Goal: Information Seeking & Learning: Compare options

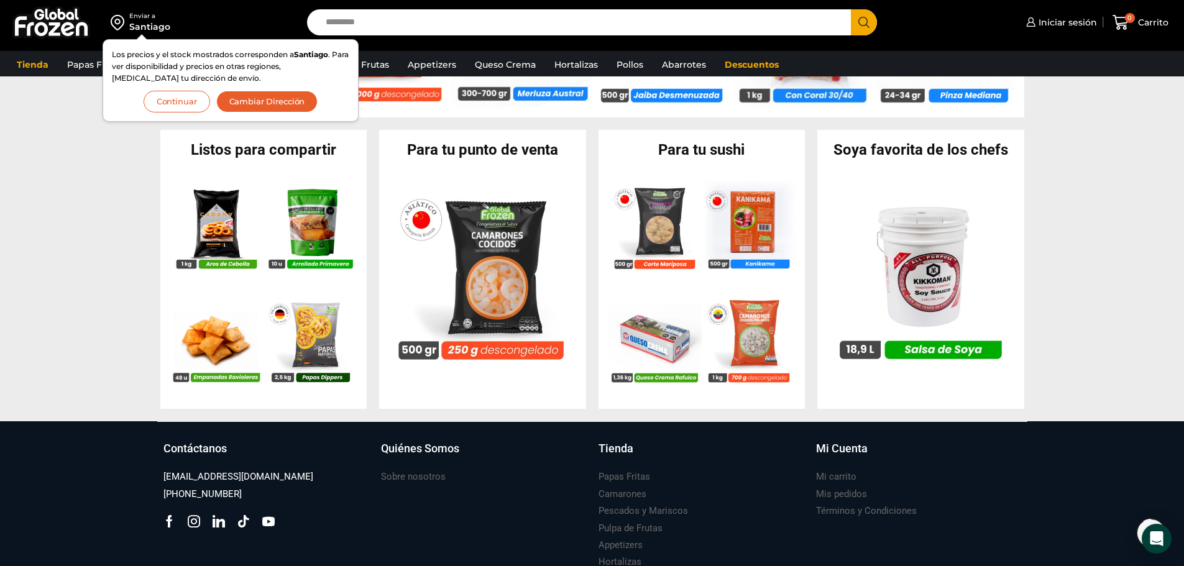
scroll to position [1139, 0]
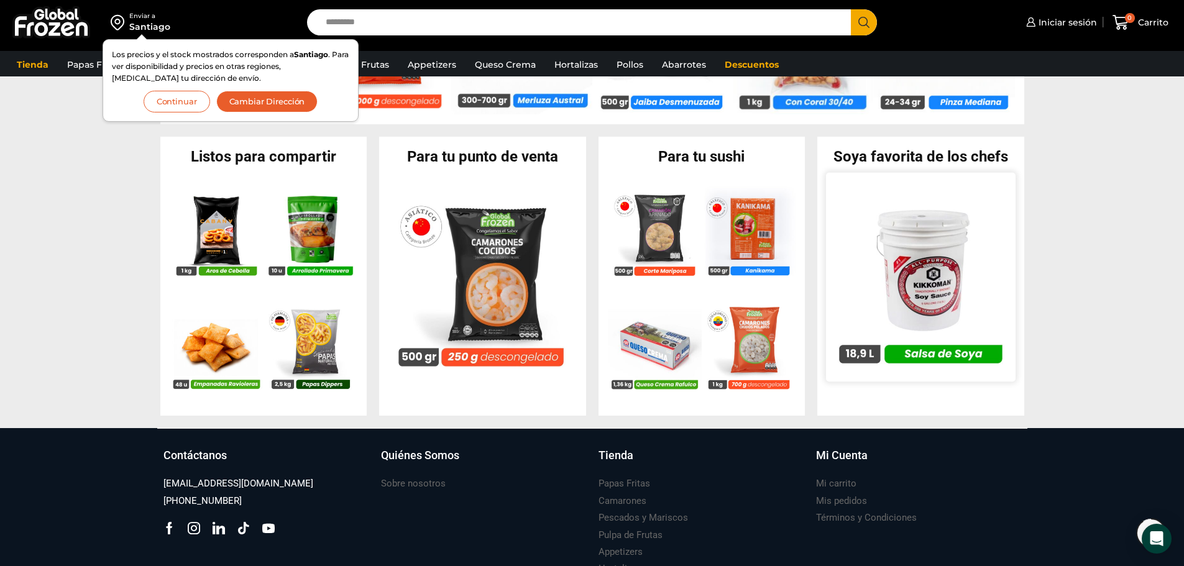
click at [949, 356] on img at bounding box center [921, 277] width 190 height 190
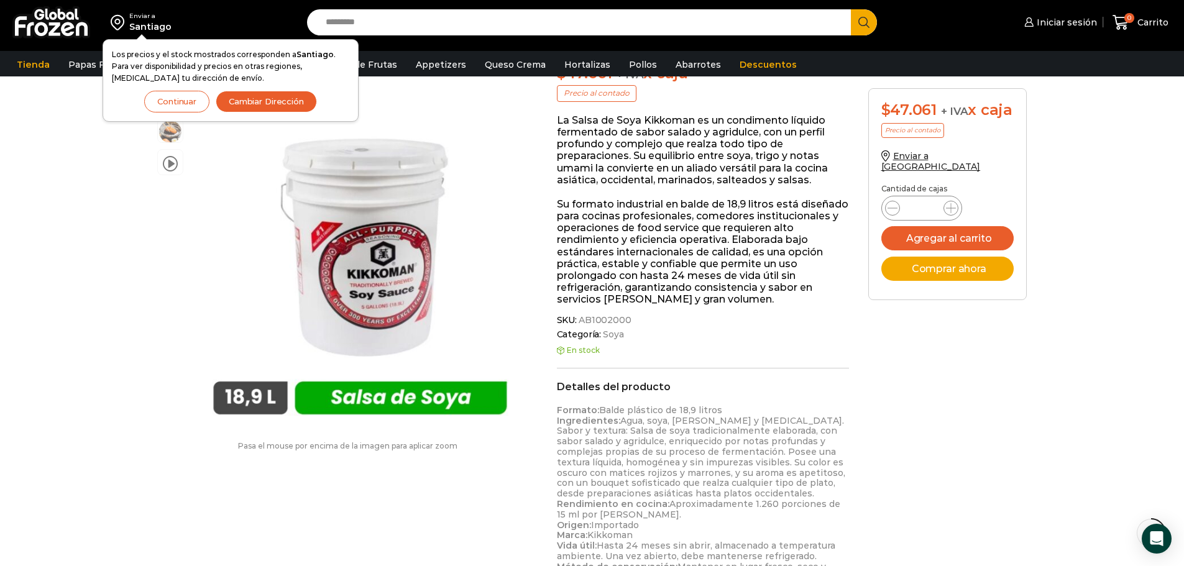
scroll to position [63, 0]
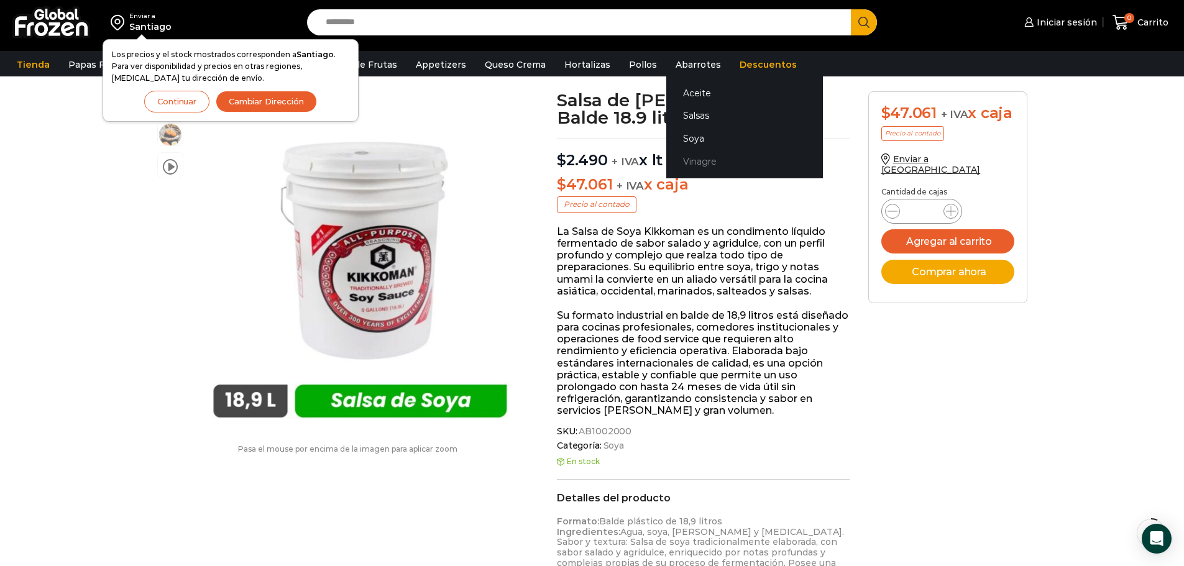
click at [670, 162] on link "Vinagre" at bounding box center [744, 161] width 157 height 23
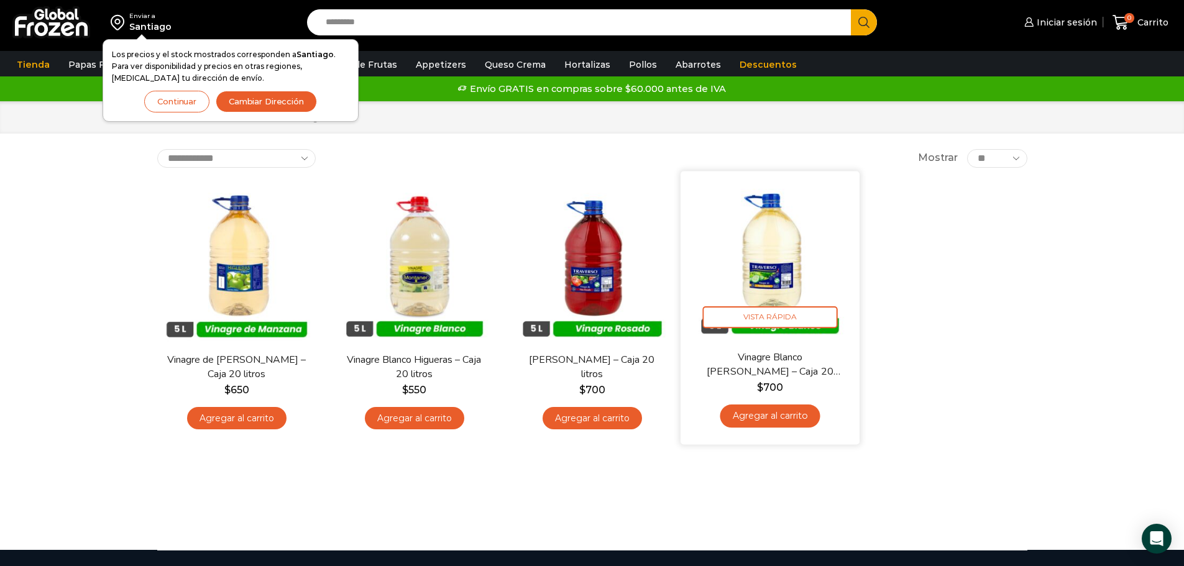
click at [765, 269] on img at bounding box center [770, 260] width 160 height 160
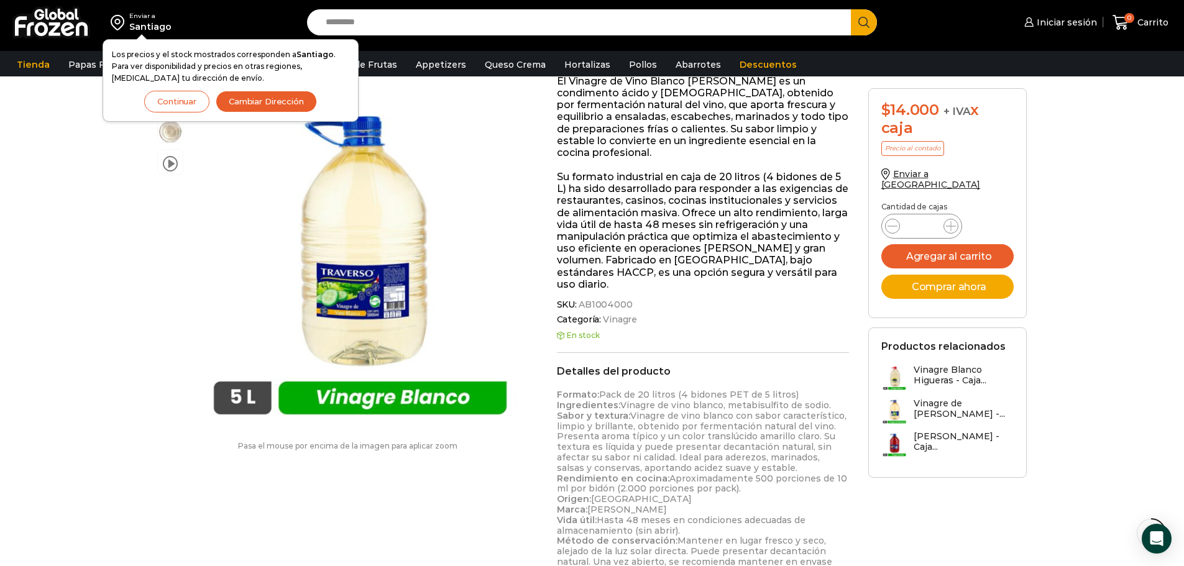
scroll to position [311, 0]
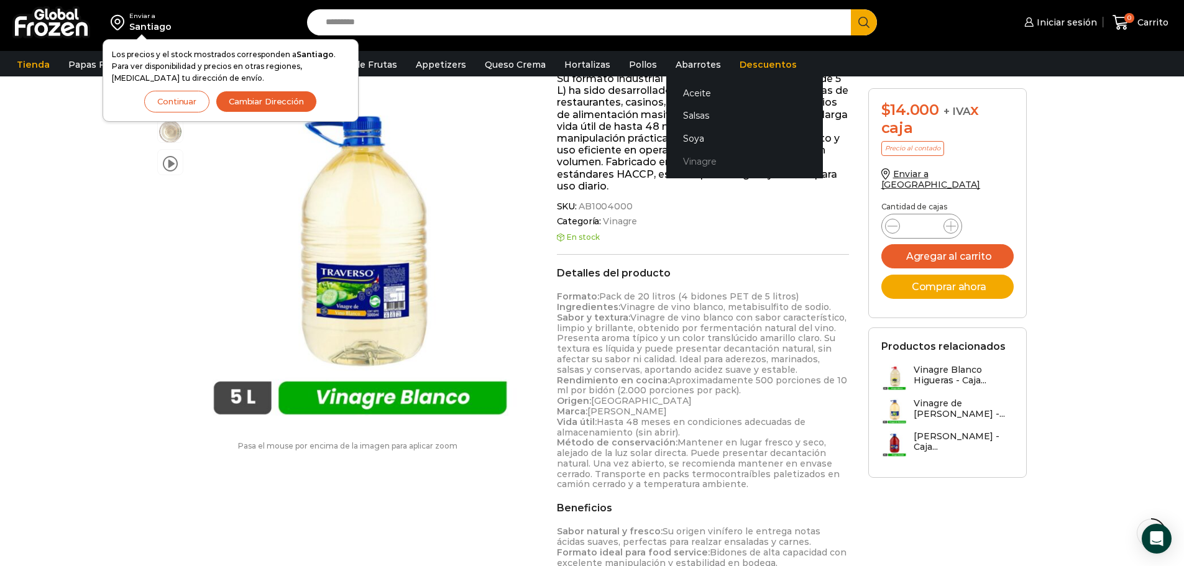
click at [686, 157] on link "Vinagre" at bounding box center [744, 161] width 157 height 23
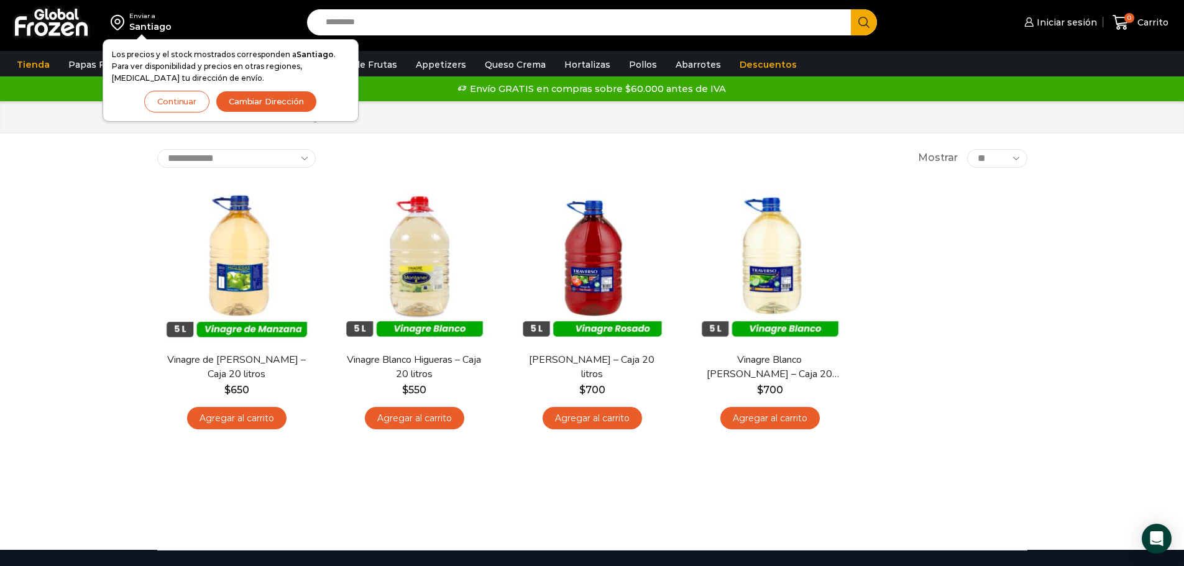
click at [176, 101] on button "Continuar" at bounding box center [176, 102] width 65 height 22
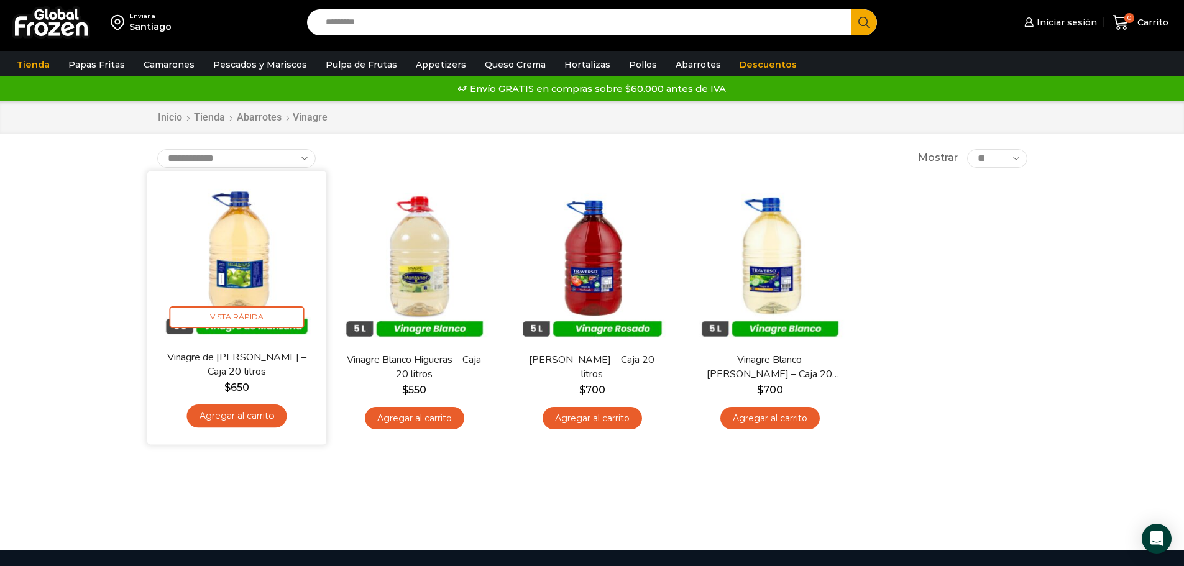
click at [258, 292] on img at bounding box center [237, 260] width 160 height 160
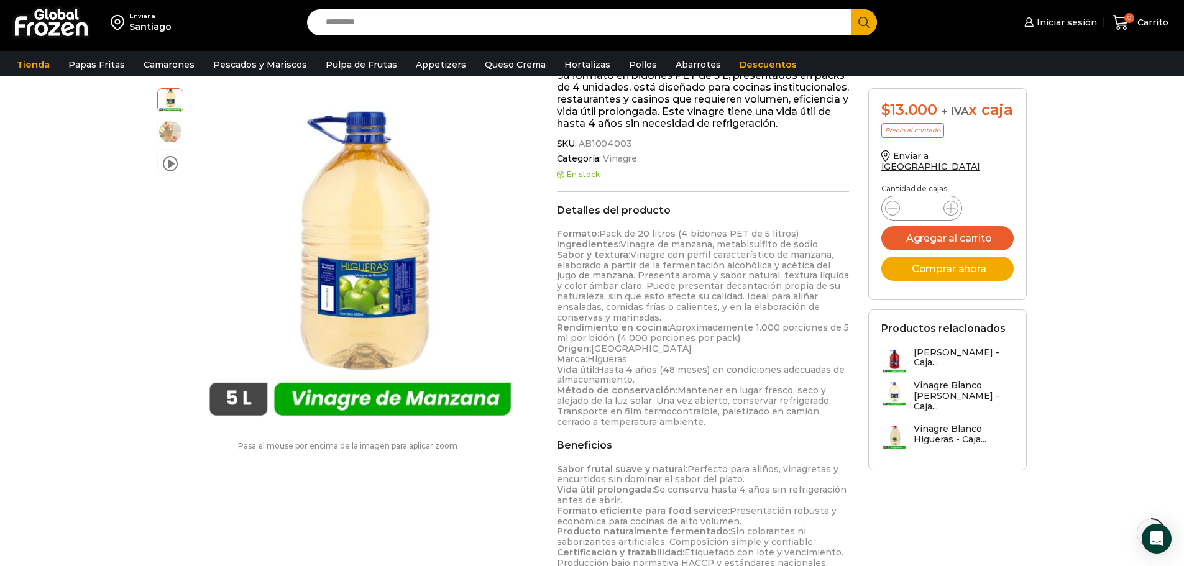
scroll to position [311, 0]
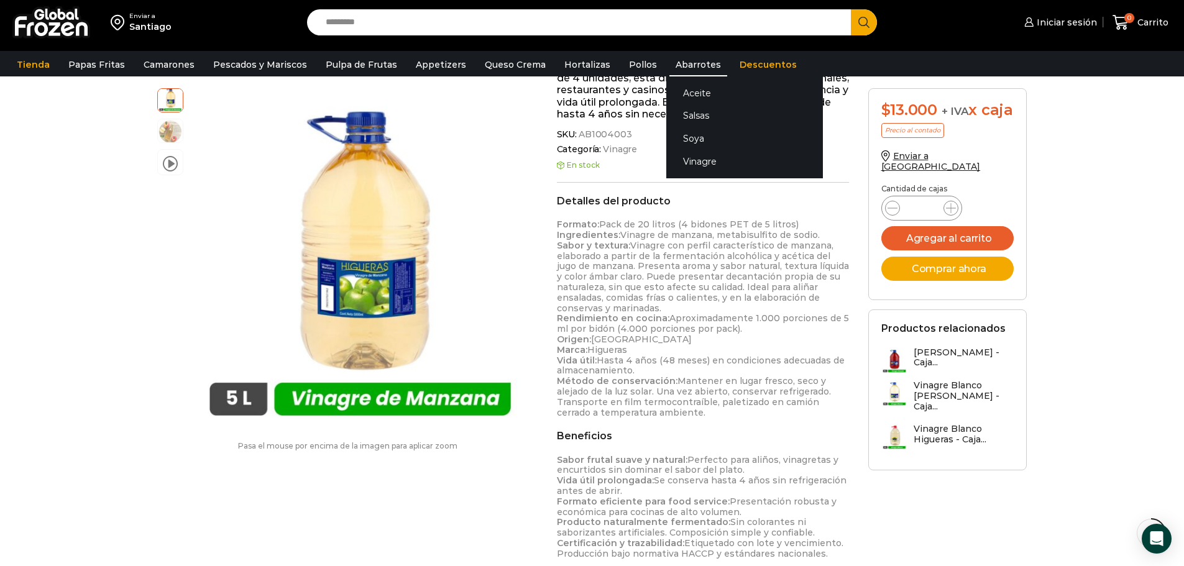
click at [693, 68] on link "Abarrotes" at bounding box center [698, 65] width 58 height 24
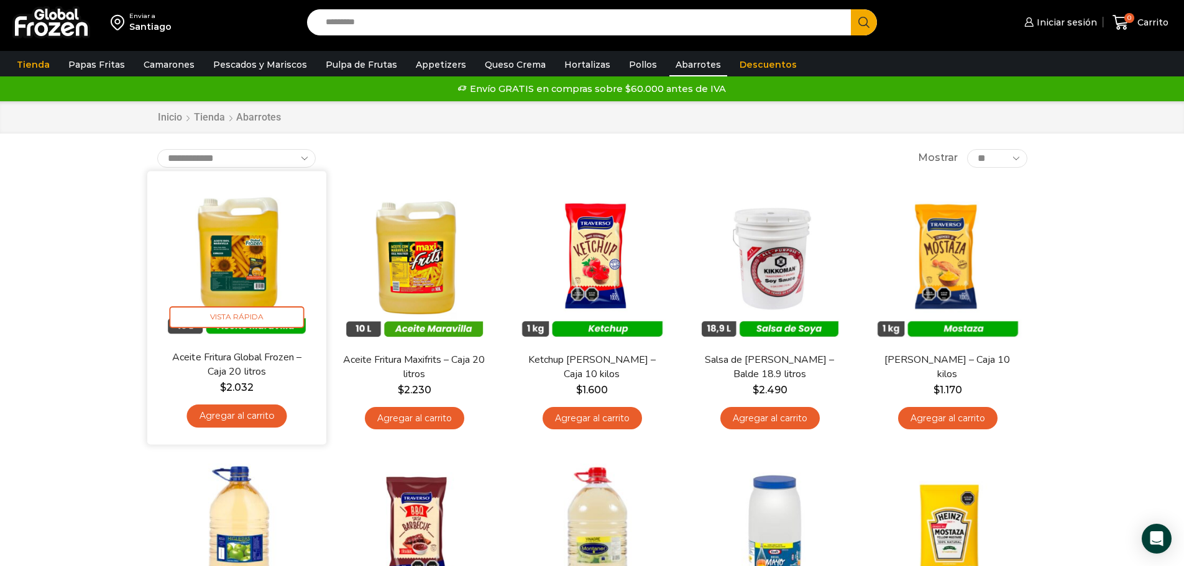
click at [263, 279] on img at bounding box center [237, 260] width 160 height 160
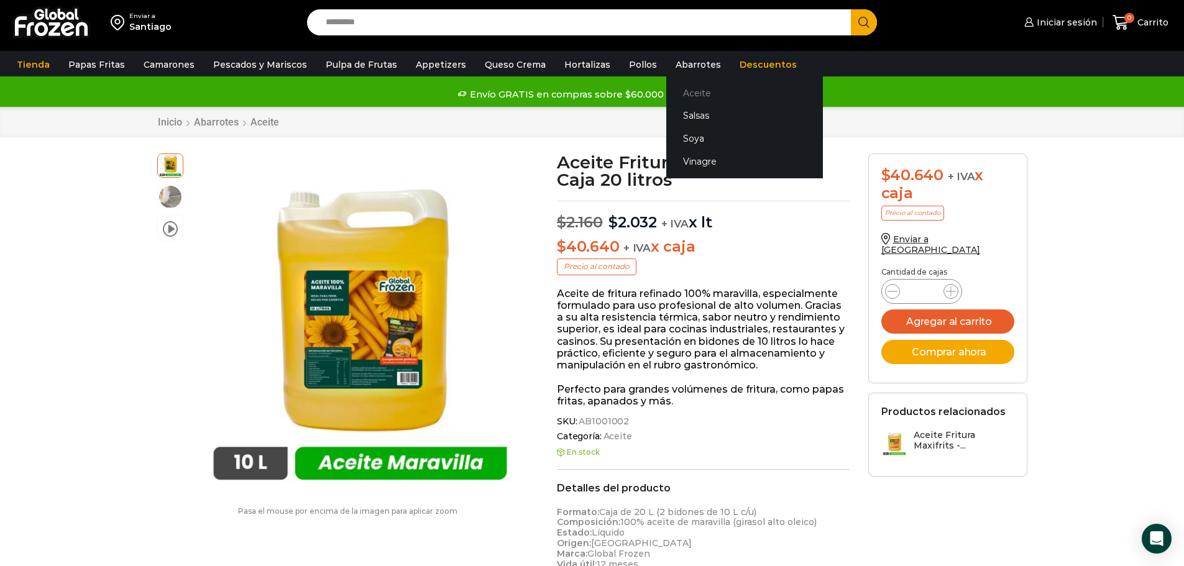
click at [671, 86] on link "Aceite" at bounding box center [744, 92] width 157 height 23
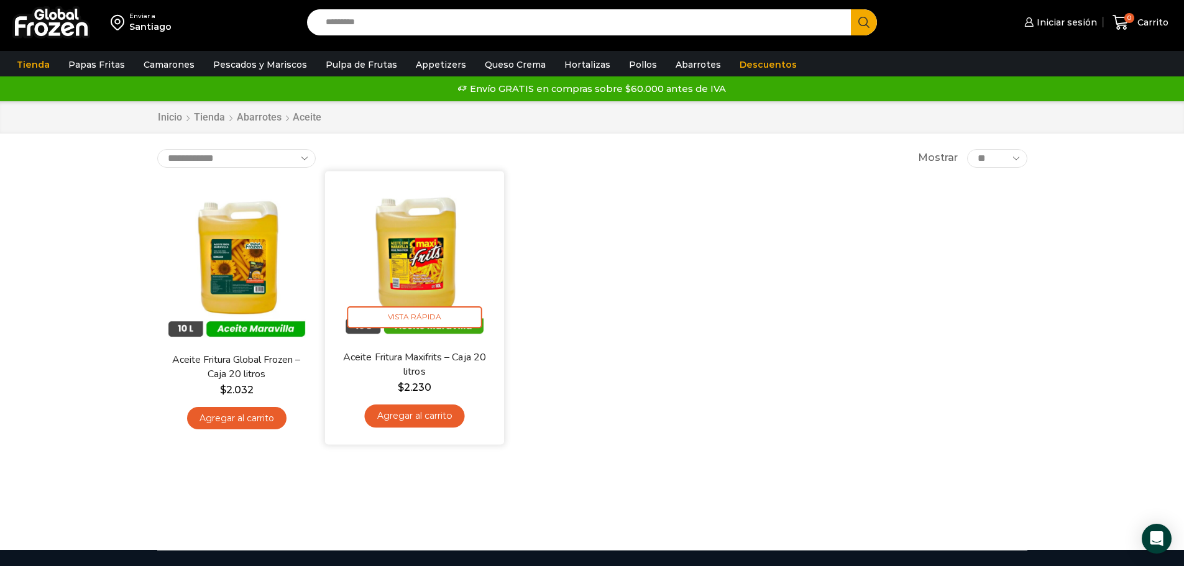
click at [410, 271] on img at bounding box center [414, 260] width 160 height 160
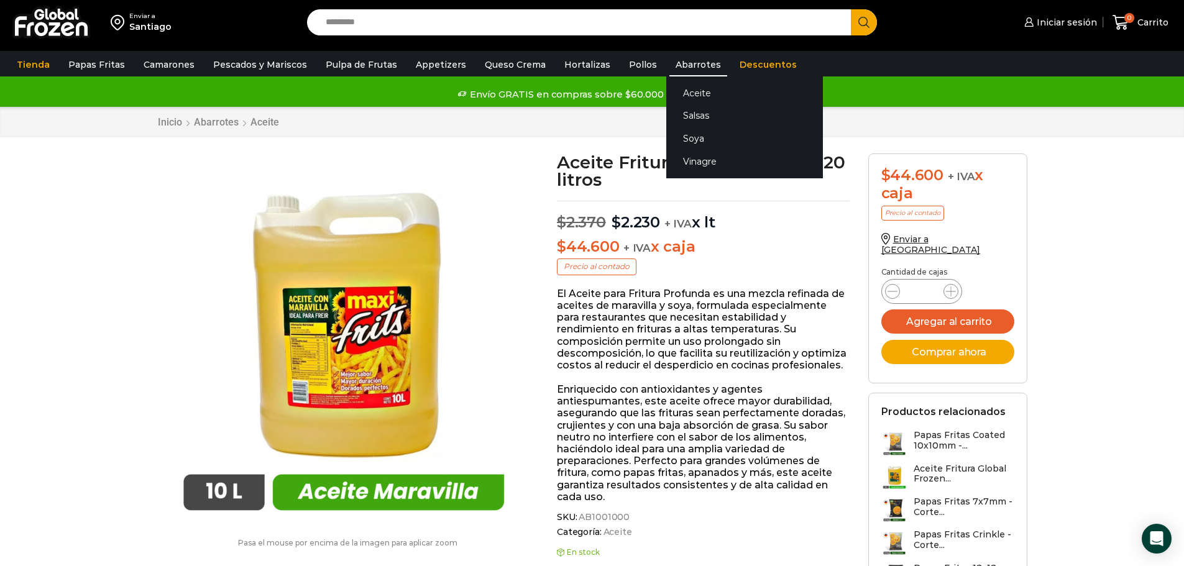
click at [686, 65] on link "Abarrotes" at bounding box center [698, 65] width 58 height 24
click at [672, 95] on link "Aceite" at bounding box center [744, 92] width 157 height 23
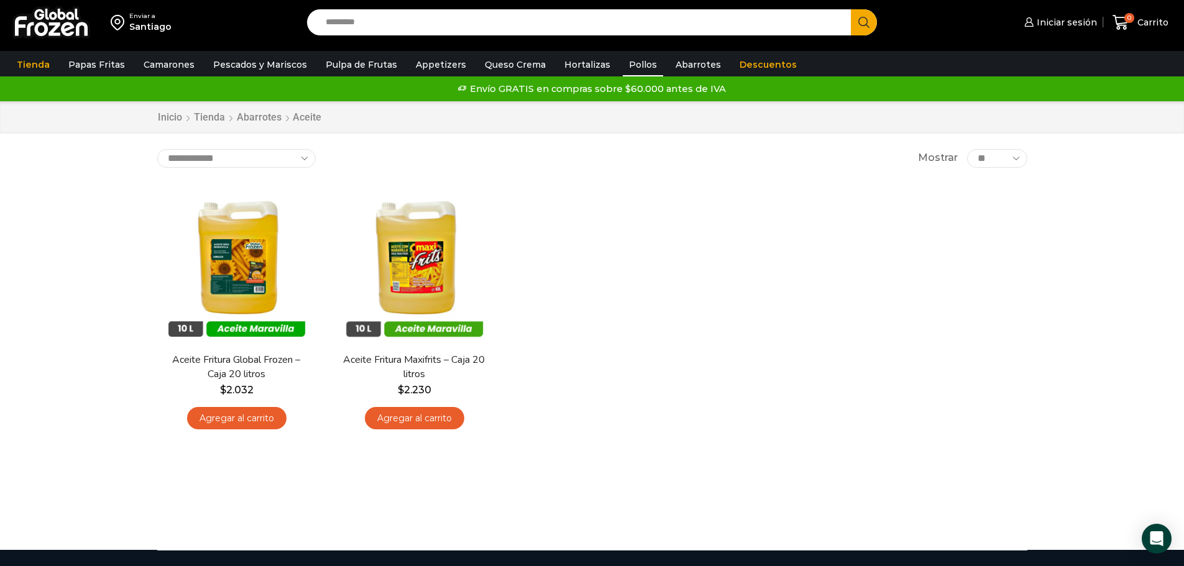
click at [630, 65] on link "Pollos" at bounding box center [643, 65] width 40 height 24
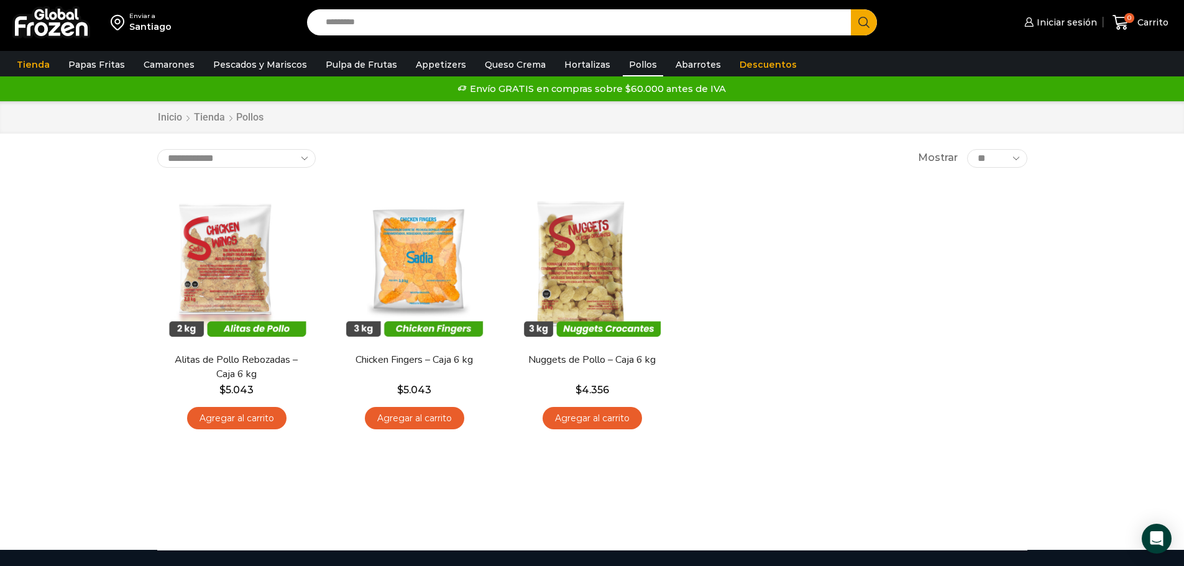
click at [627, 63] on link "Pollos" at bounding box center [643, 65] width 40 height 24
click at [577, 69] on link "Hortalizas" at bounding box center [587, 65] width 58 height 24
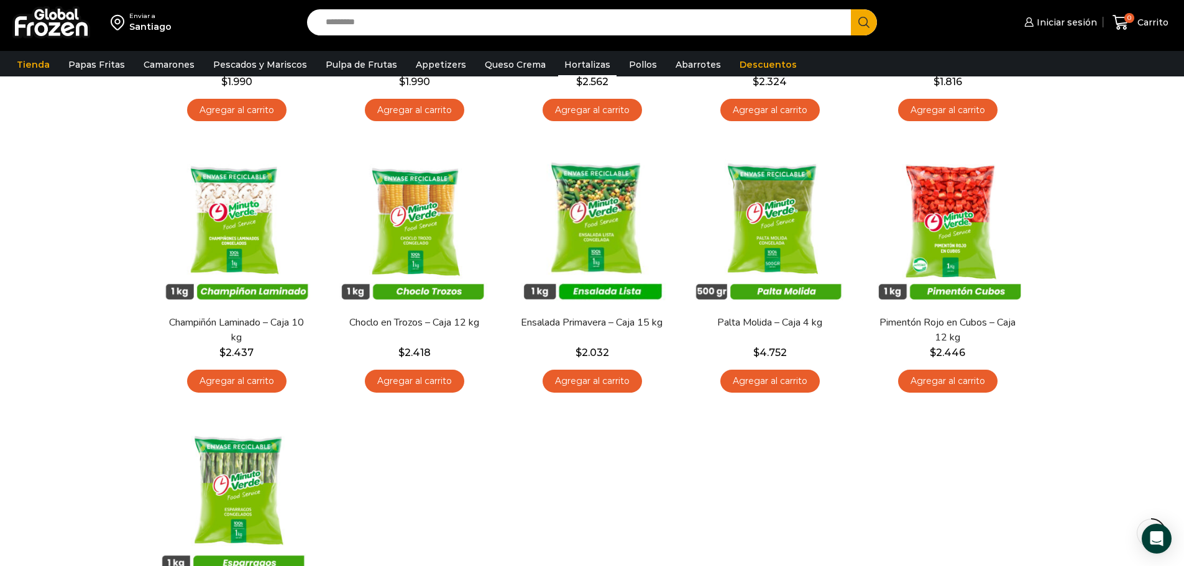
scroll to position [124, 0]
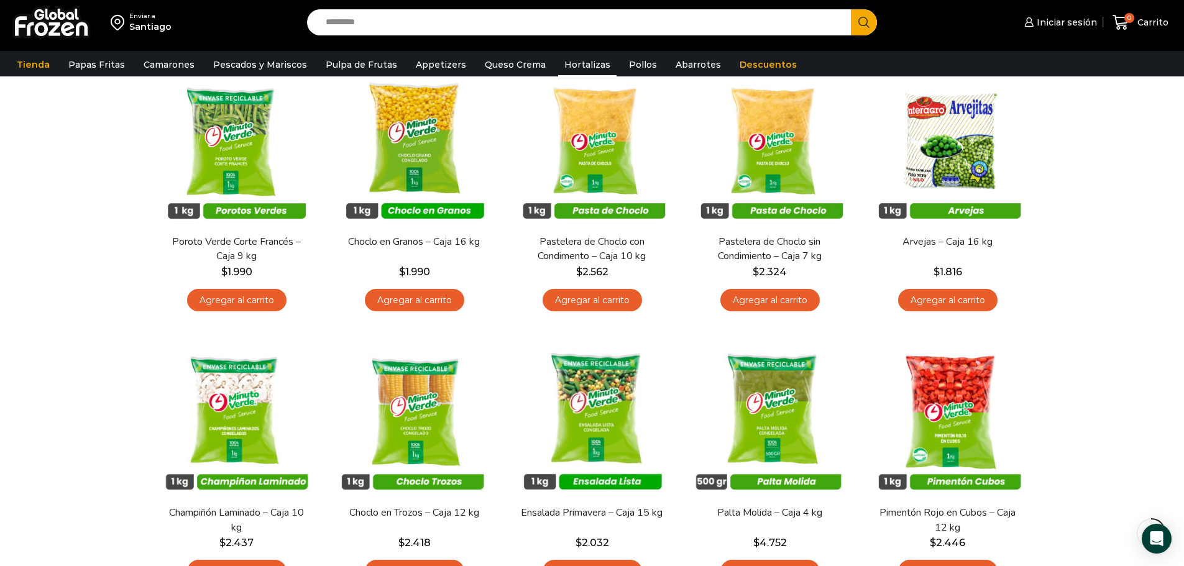
click at [571, 67] on link "Hortalizas" at bounding box center [587, 65] width 58 height 24
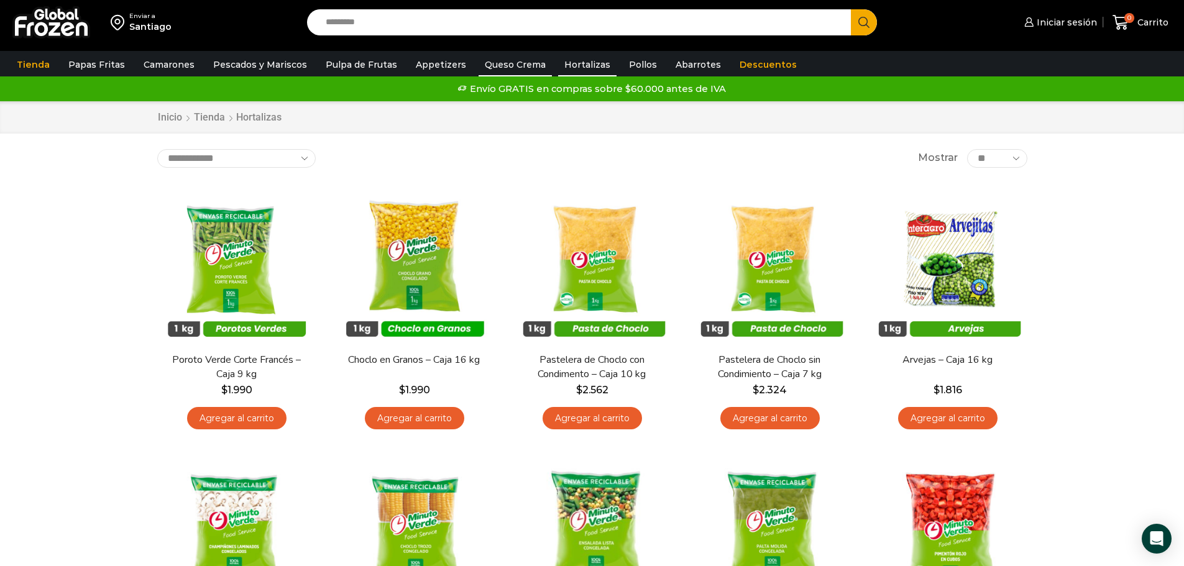
click at [512, 62] on link "Queso Crema" at bounding box center [515, 65] width 73 height 24
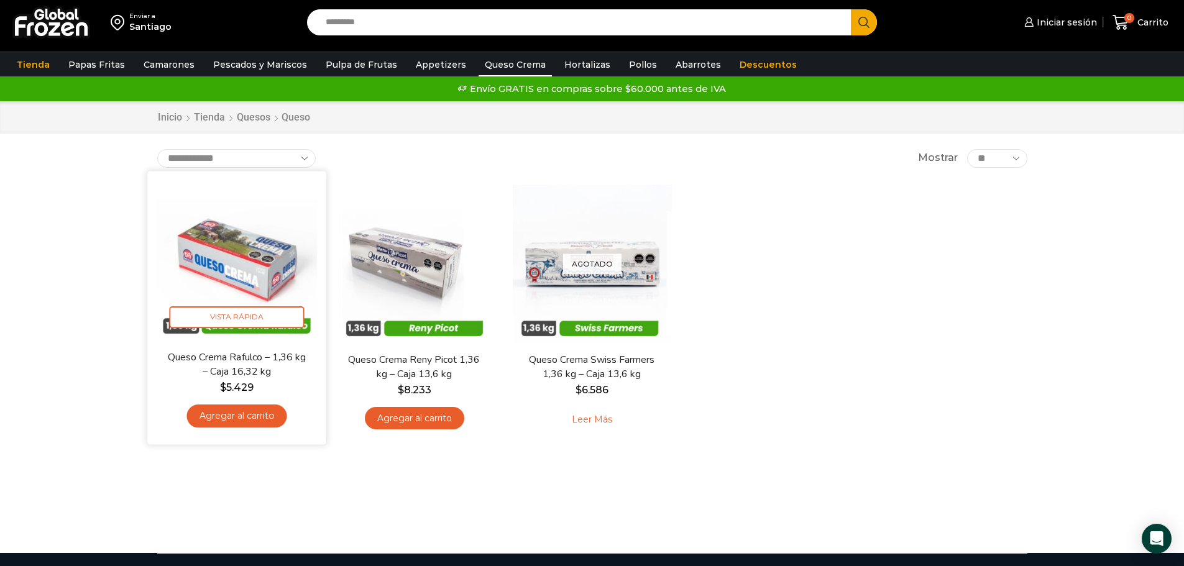
click at [247, 280] on img at bounding box center [237, 260] width 160 height 160
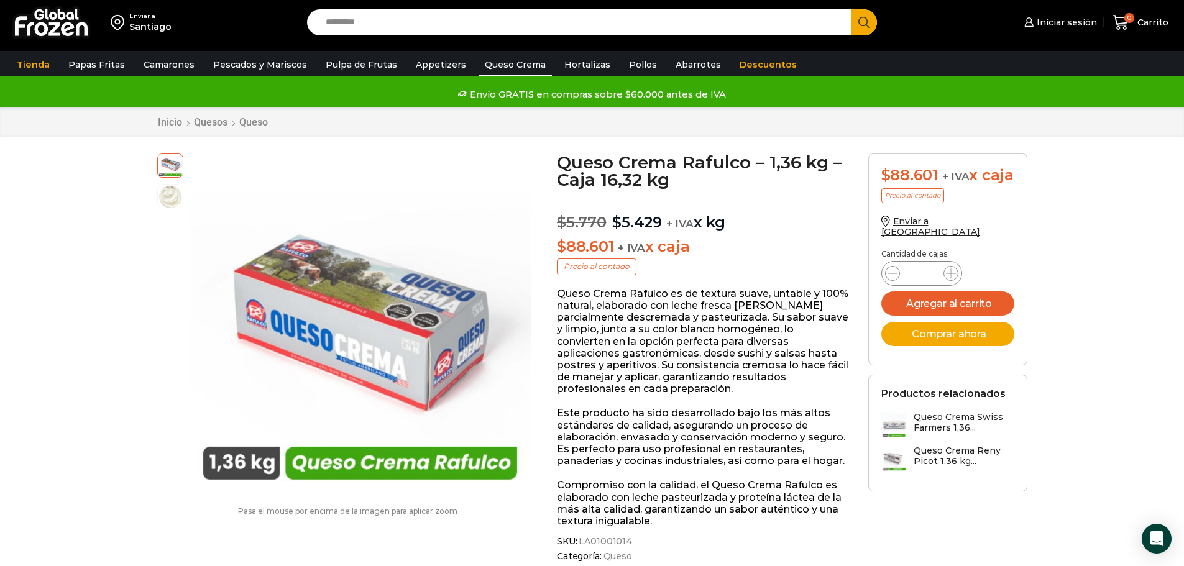
click at [505, 66] on link "Queso Crema" at bounding box center [515, 65] width 73 height 24
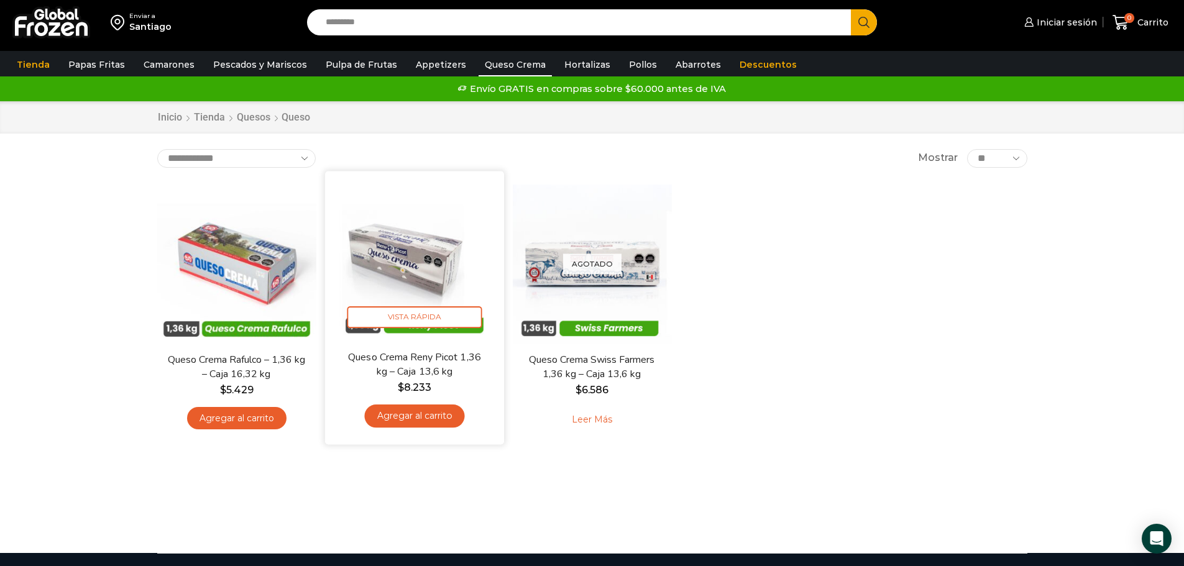
click at [429, 262] on img at bounding box center [414, 260] width 160 height 160
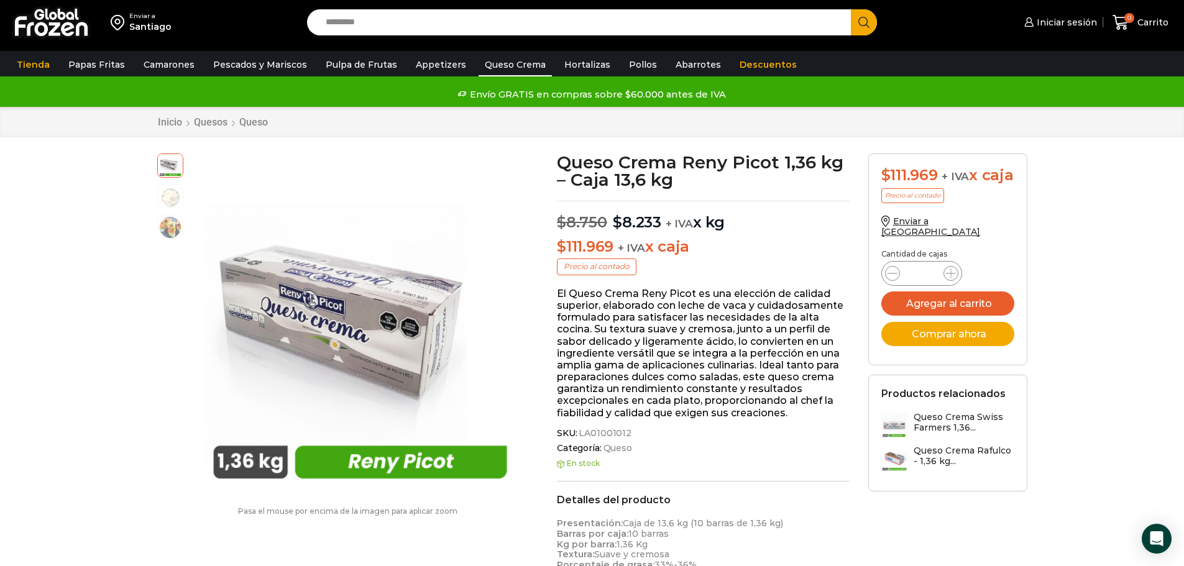
click at [521, 63] on link "Queso Crema" at bounding box center [515, 65] width 73 height 24
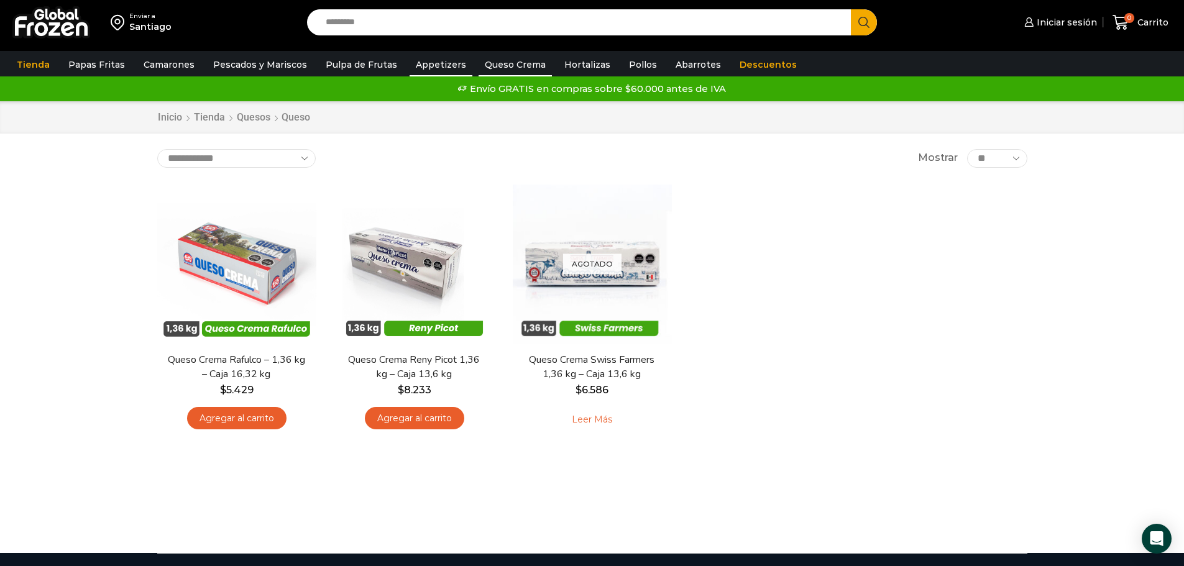
click at [425, 60] on link "Appetizers" at bounding box center [441, 65] width 63 height 24
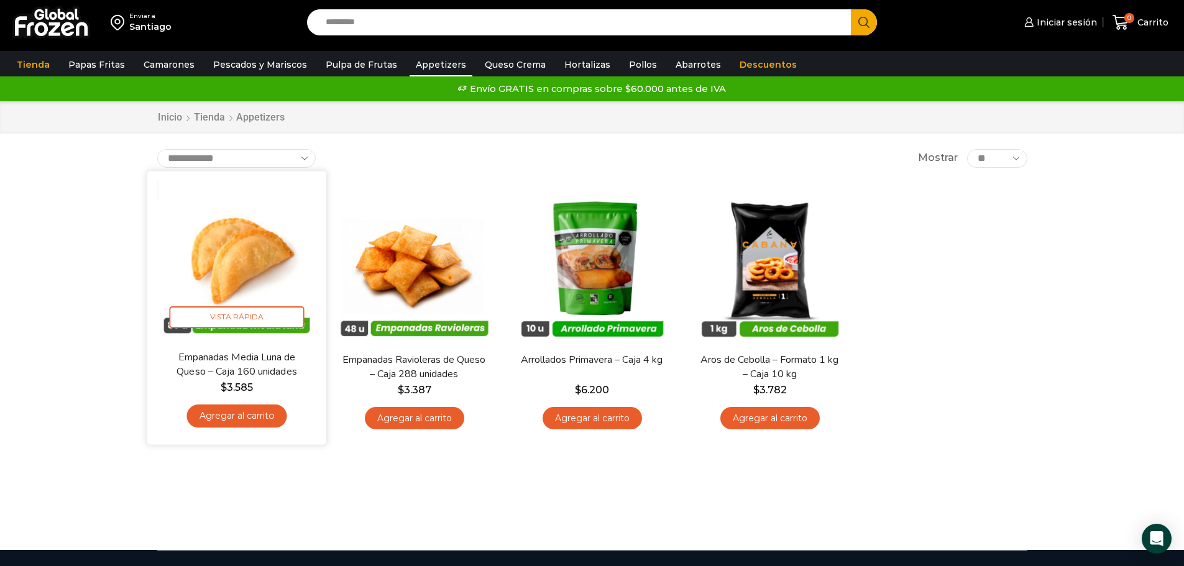
click at [254, 329] on img at bounding box center [237, 260] width 160 height 160
click at [229, 352] on link "Empanadas Media Luna de Queso – Caja 160 unidades" at bounding box center [236, 364] width 144 height 29
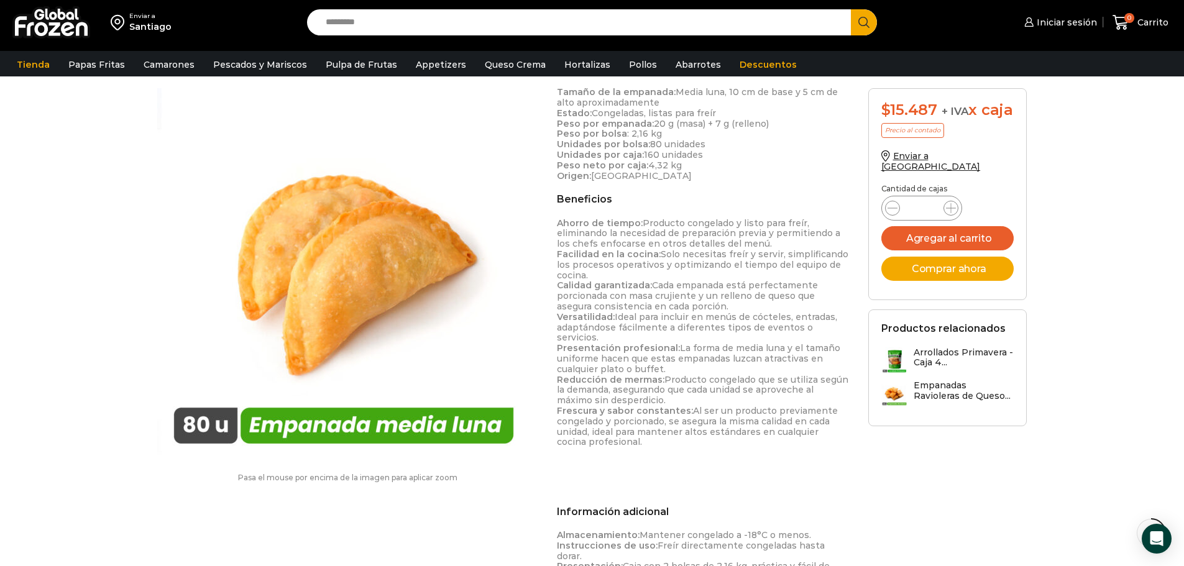
scroll to position [436, 0]
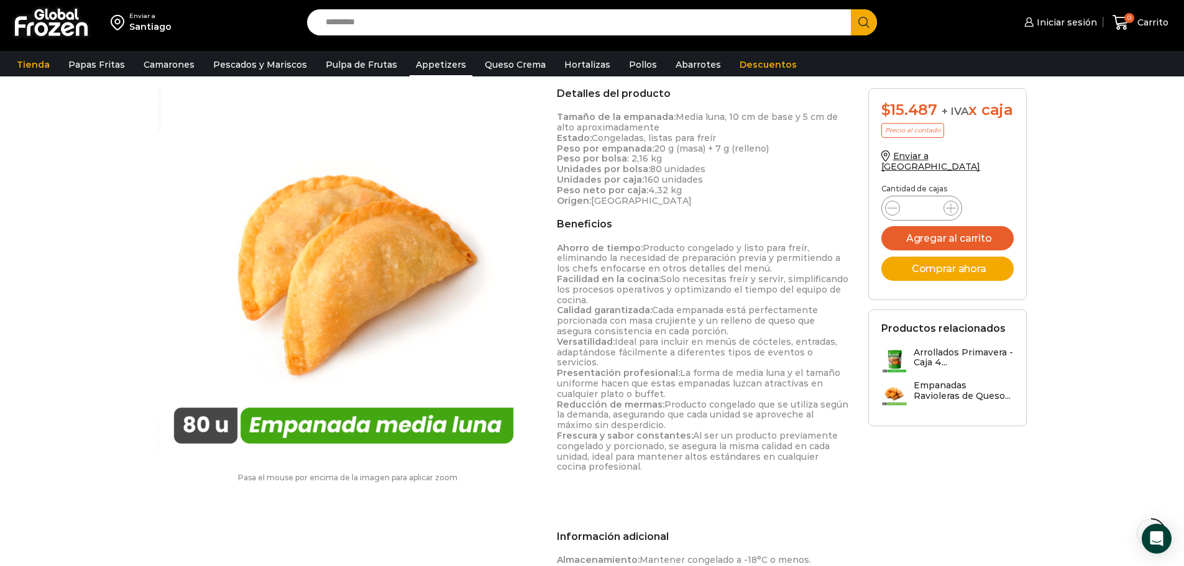
click at [434, 61] on link "Appetizers" at bounding box center [441, 65] width 63 height 24
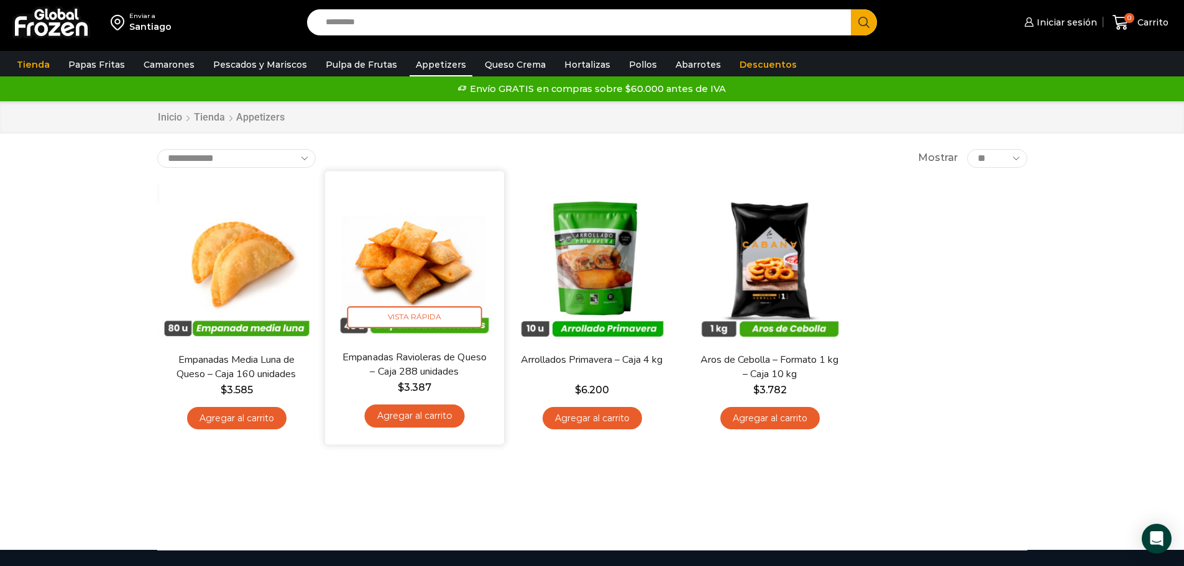
click at [434, 346] on div "En stock Vista Rápida Empanadas Ravioleras de Queso – Caja 288 unidades $ 3.387…" at bounding box center [414, 307] width 160 height 255
click at [433, 297] on img at bounding box center [414, 260] width 160 height 160
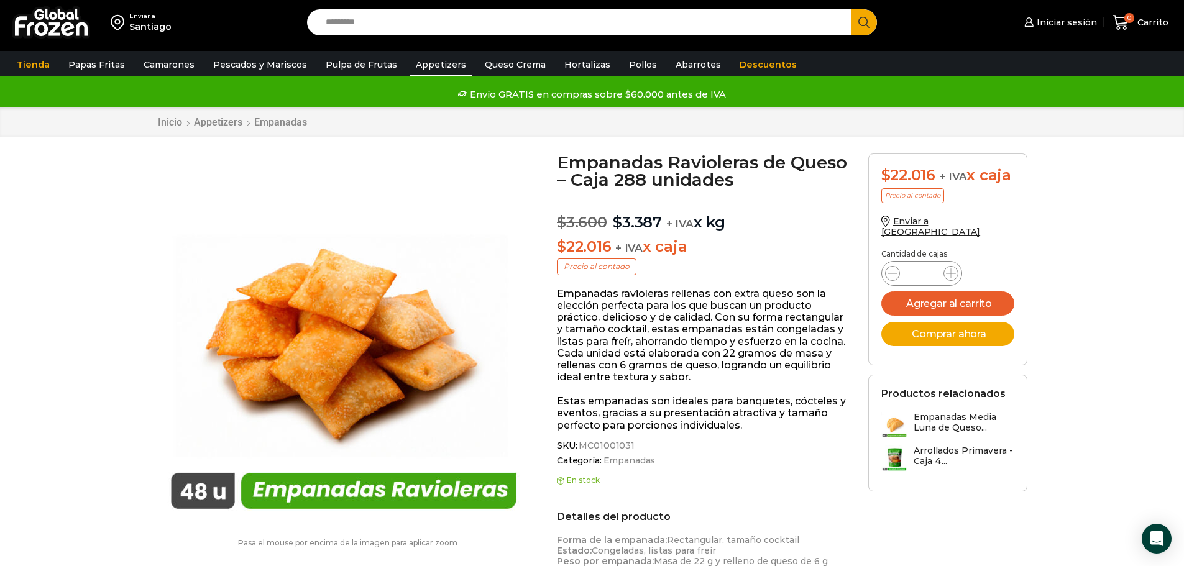
click at [424, 69] on link "Appetizers" at bounding box center [441, 65] width 63 height 24
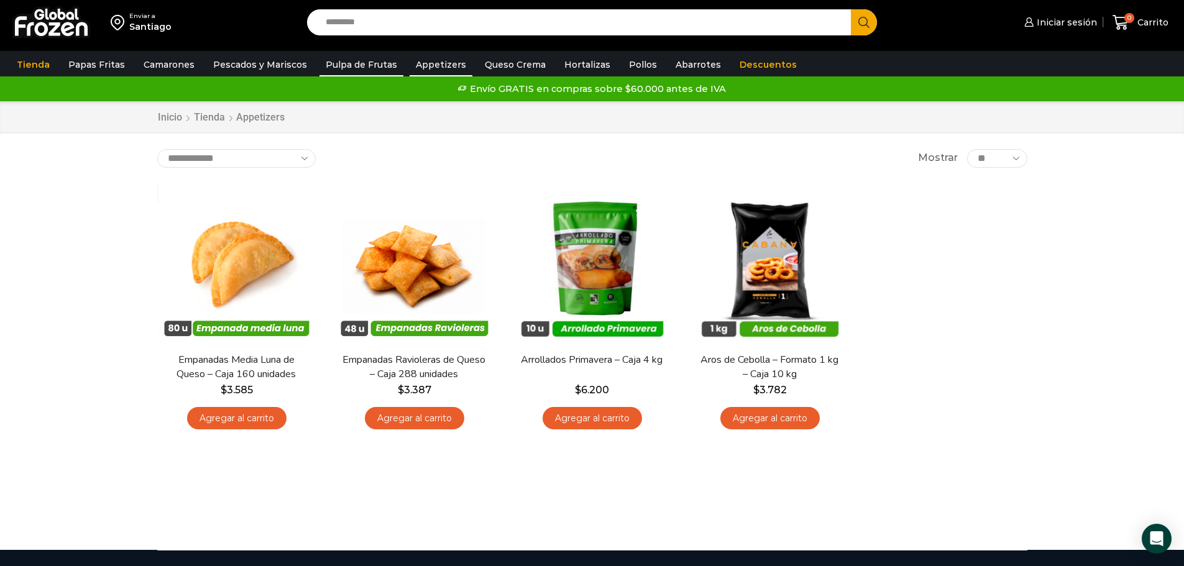
click at [350, 60] on link "Pulpa de Frutas" at bounding box center [362, 65] width 84 height 24
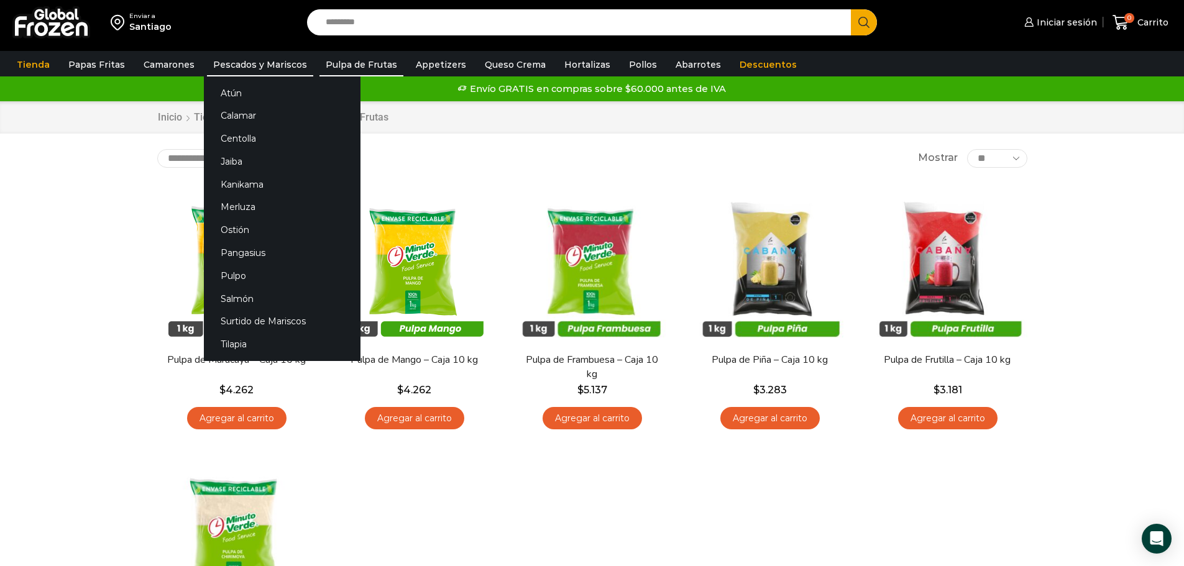
click at [256, 60] on link "Pescados y Mariscos" at bounding box center [260, 65] width 106 height 24
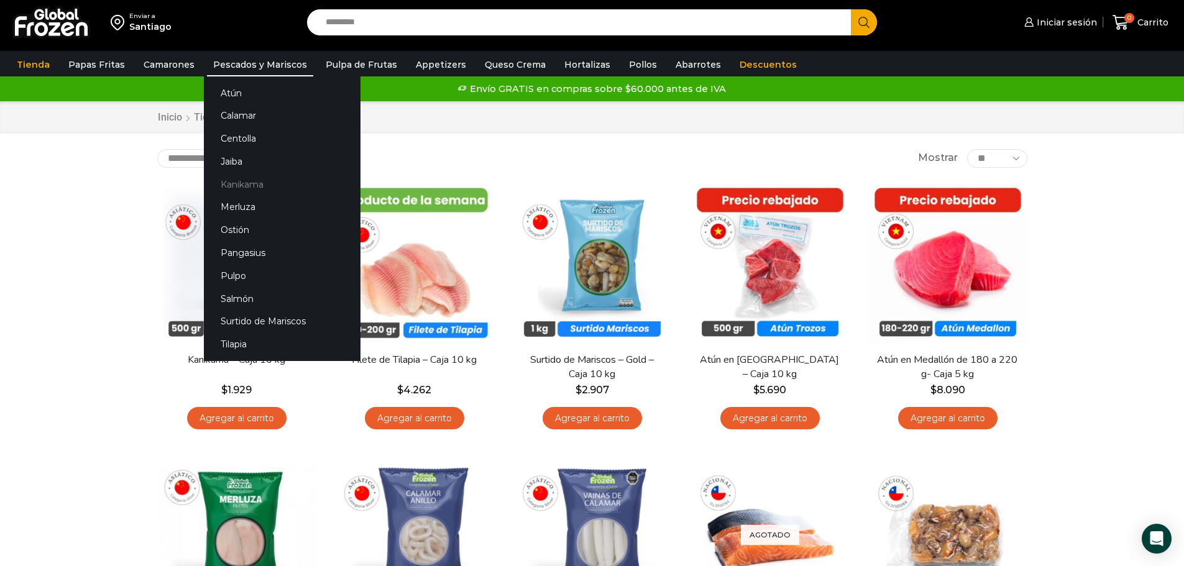
click at [237, 181] on link "Kanikama" at bounding box center [282, 184] width 157 height 23
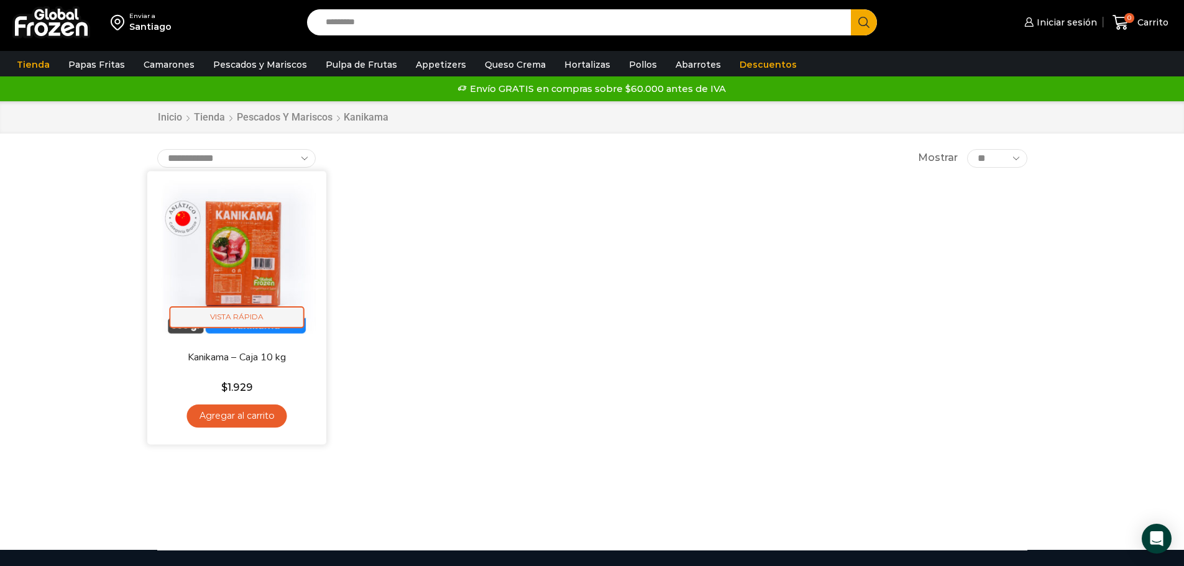
click at [234, 324] on span "Vista Rápida" at bounding box center [236, 317] width 135 height 22
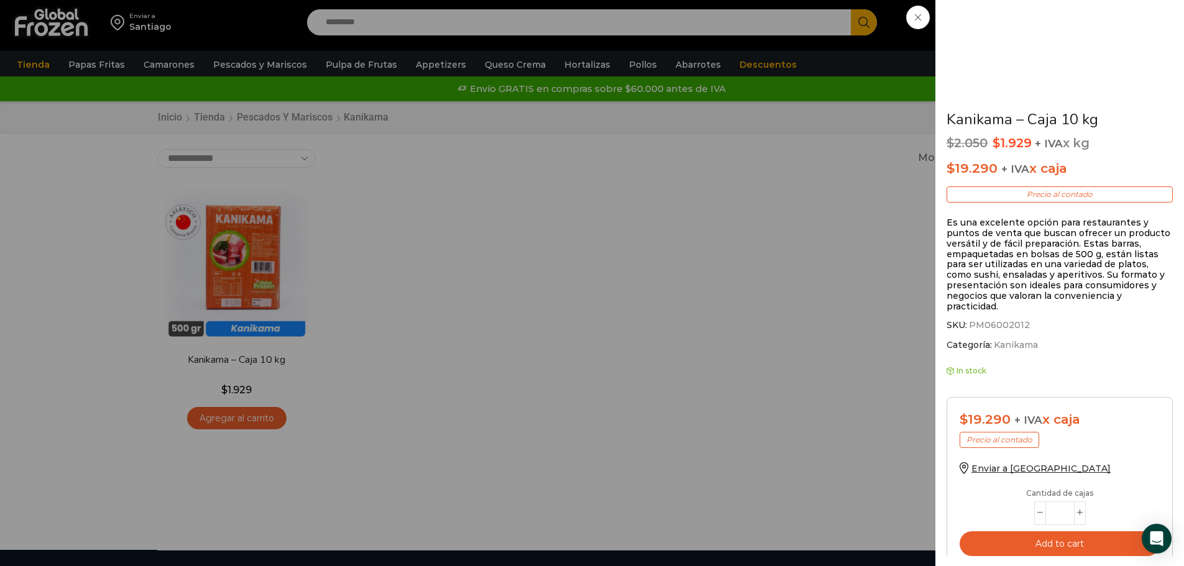
scroll to position [306, 0]
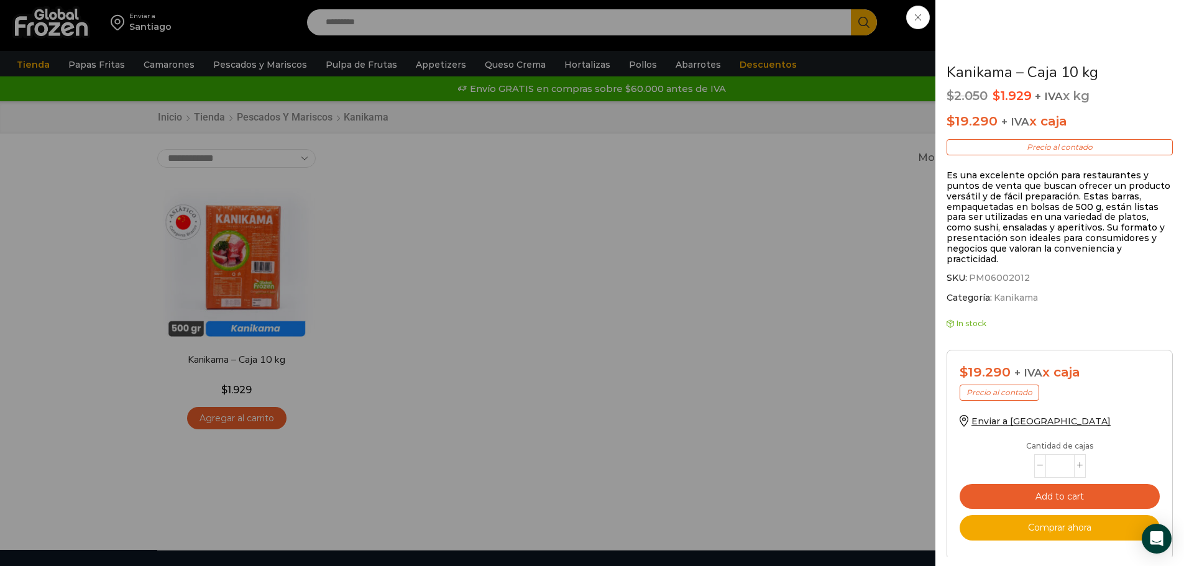
click at [523, 0] on div "Kanikama – Caja 10 kg $ 2.050 Original price was: $2.050. $ 1.929 Current price…" at bounding box center [592, 0] width 1184 height 0
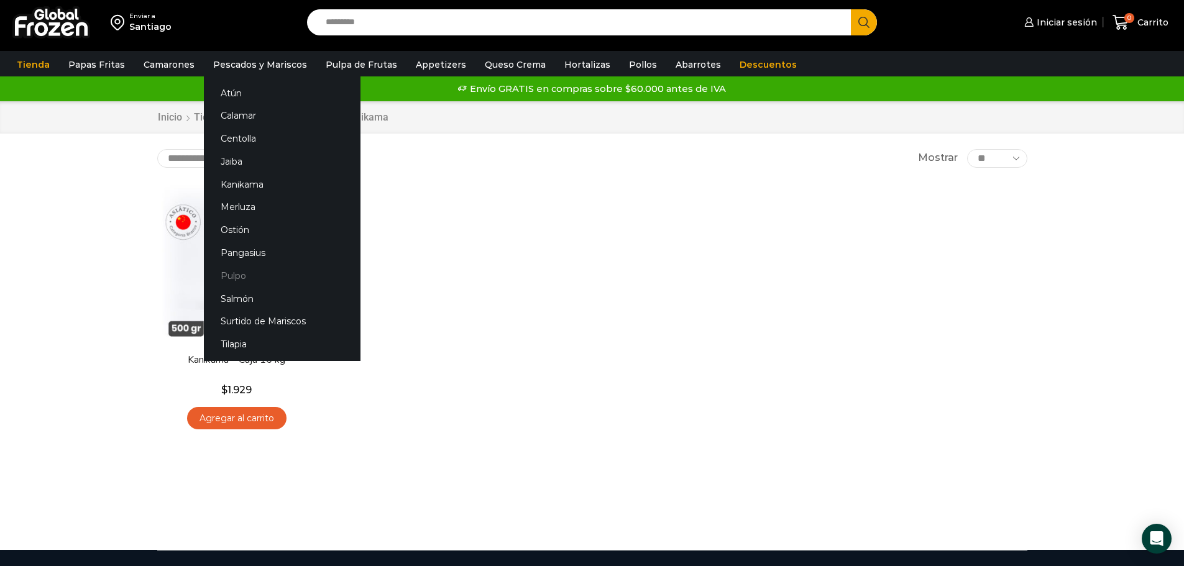
click at [258, 282] on link "Pulpo" at bounding box center [282, 275] width 157 height 23
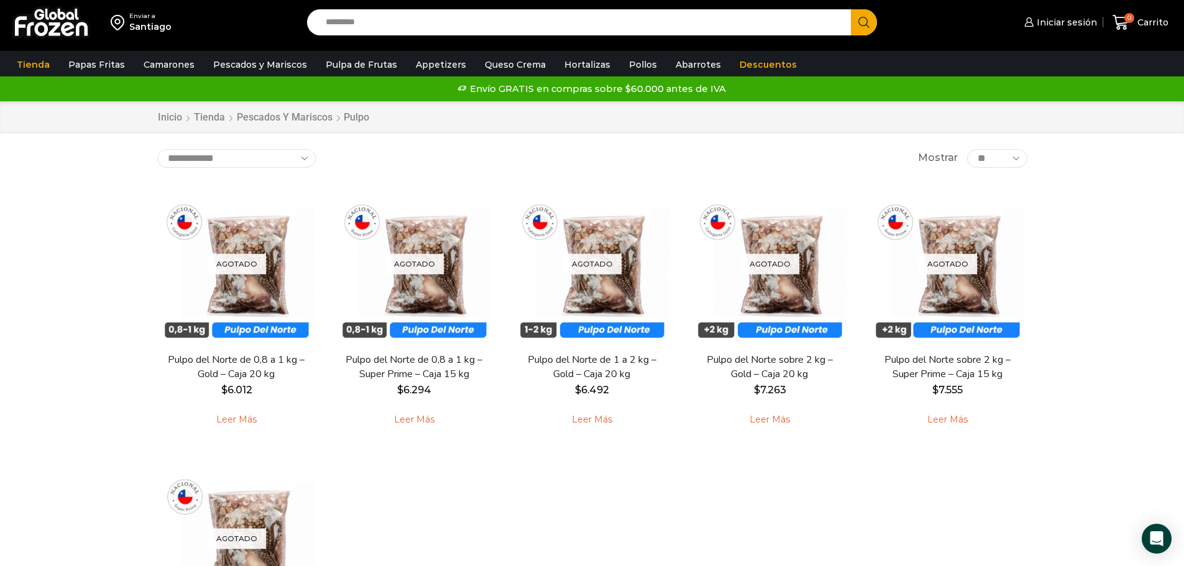
click at [239, 51] on div "Tienda Papas Fritas Papas Bastón Papas Especiales Camarones Camarones Crudos Pe…" at bounding box center [592, 63] width 1203 height 25
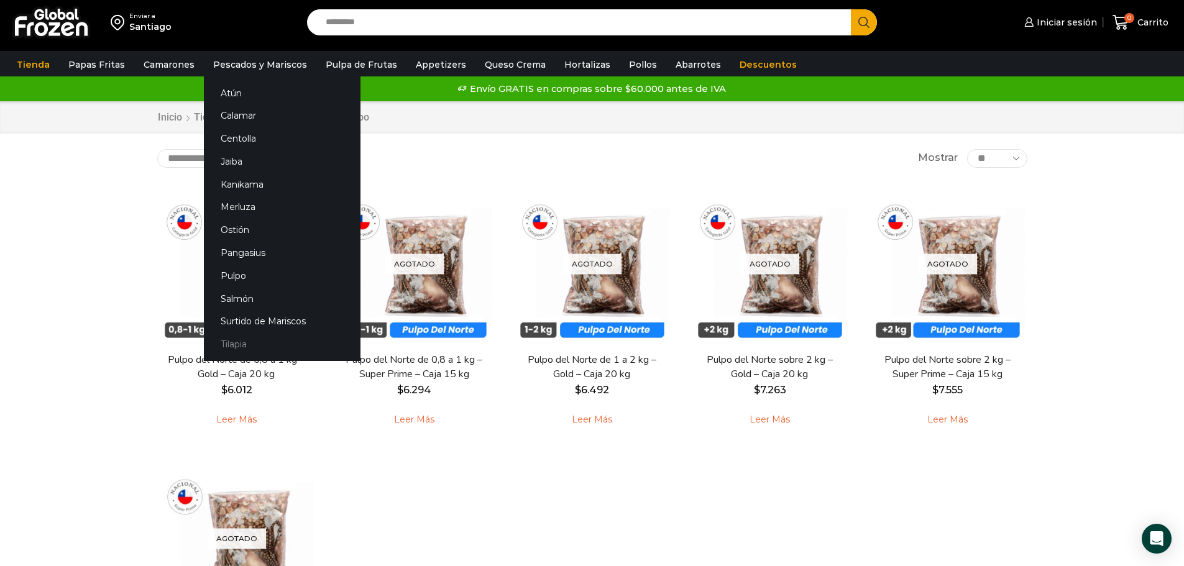
click at [251, 342] on link "Tilapia" at bounding box center [282, 344] width 157 height 23
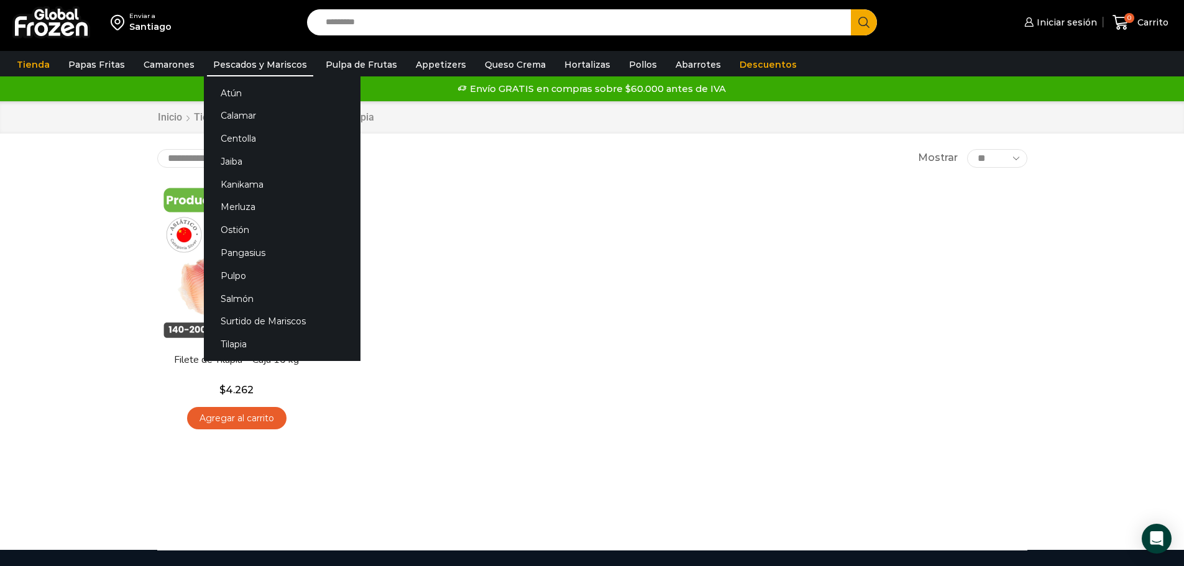
click at [266, 67] on link "Pescados y Mariscos" at bounding box center [260, 65] width 106 height 24
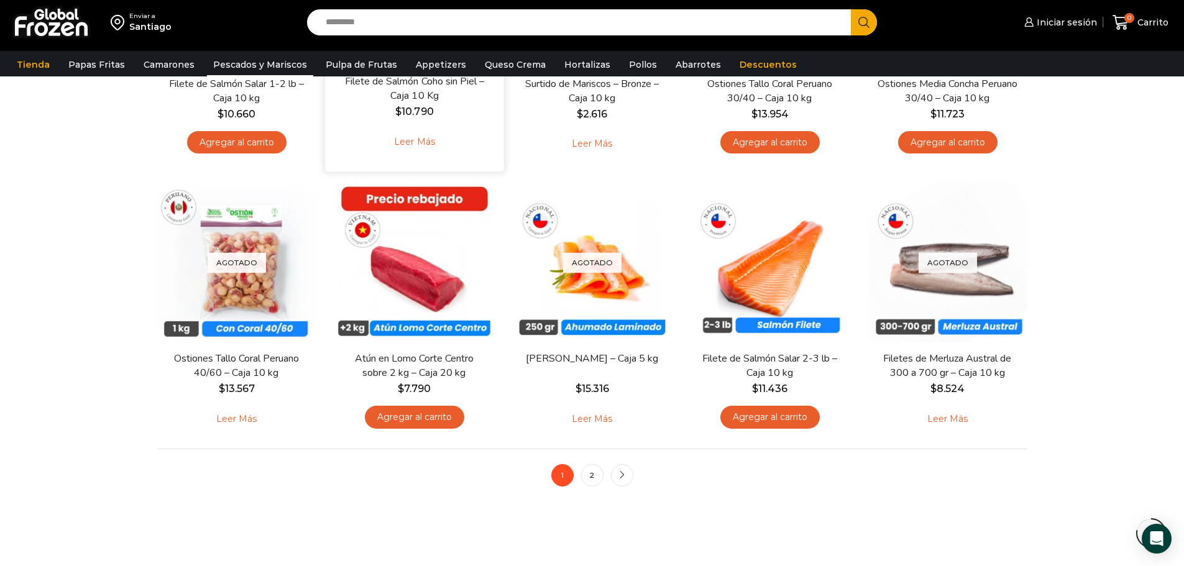
scroll to position [932, 0]
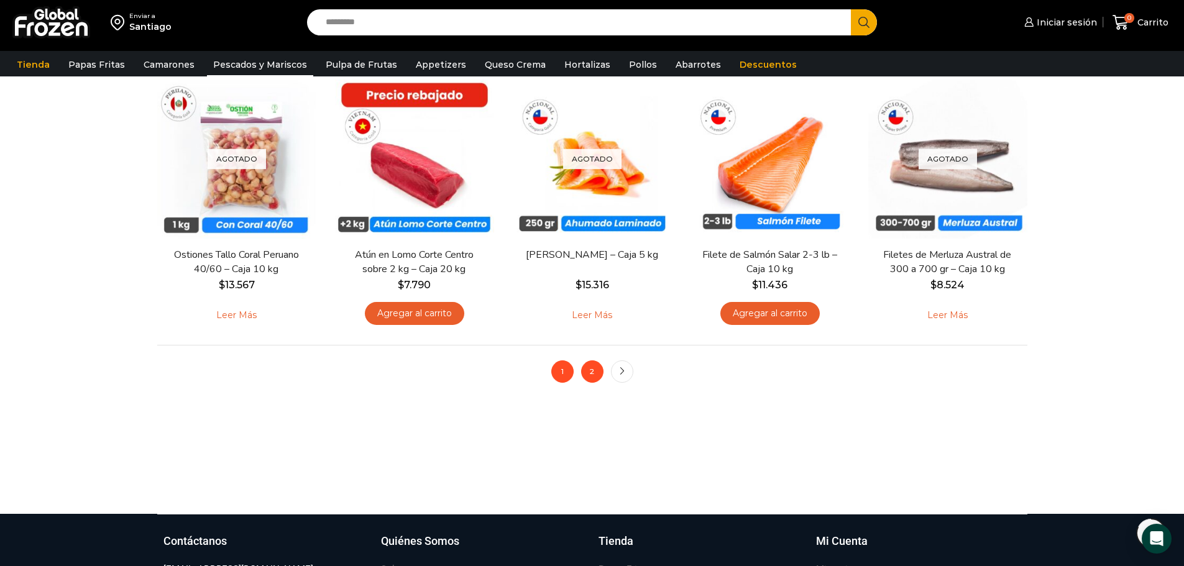
click at [590, 365] on link "2" at bounding box center [592, 372] width 22 height 22
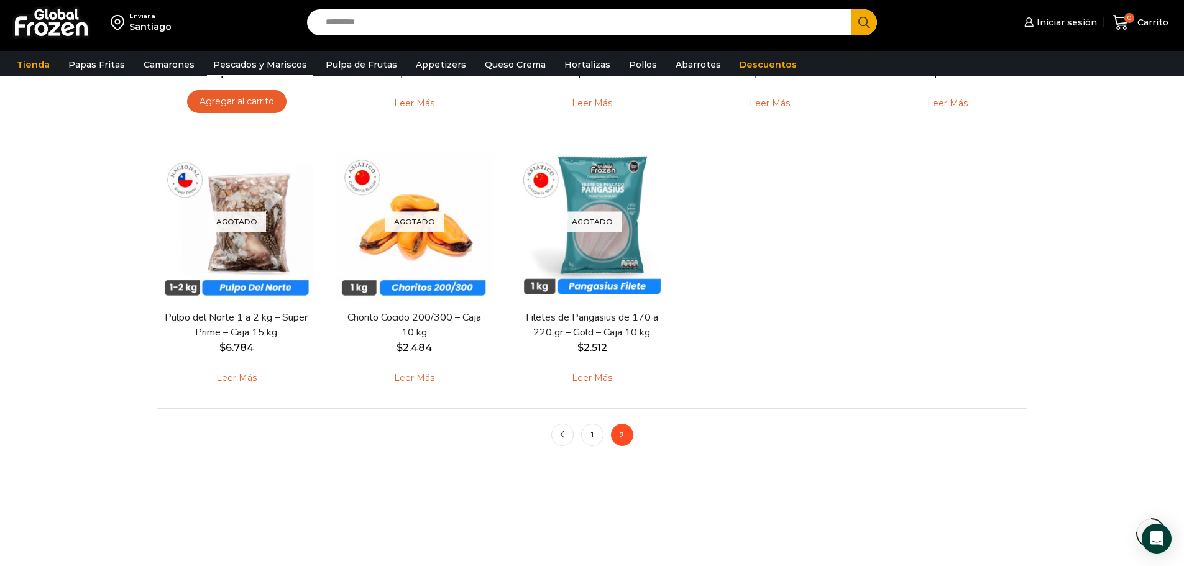
scroll to position [1057, 0]
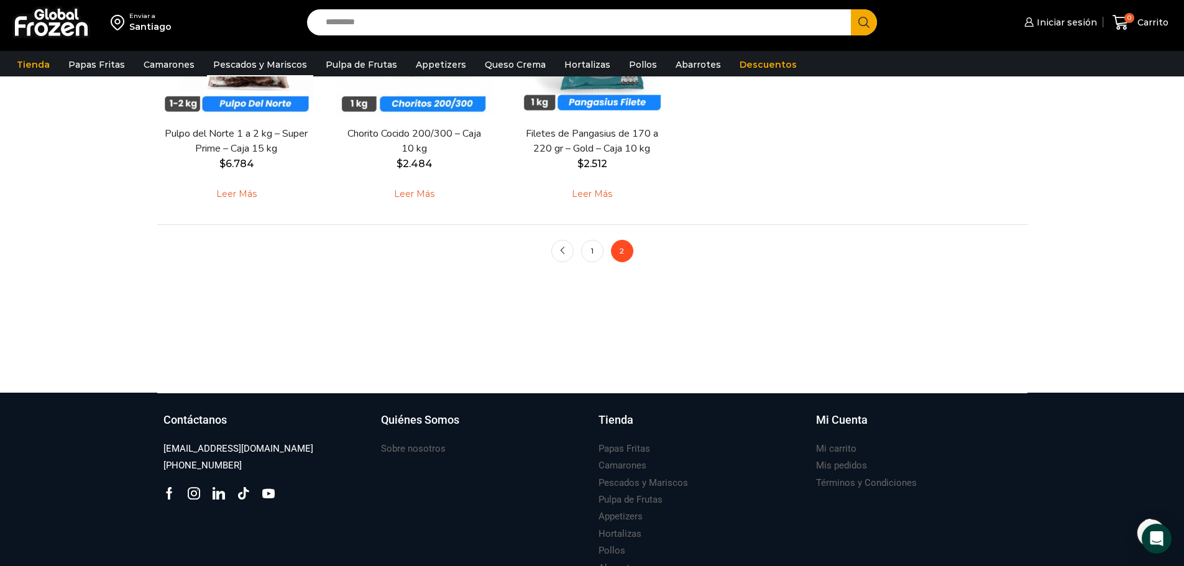
click at [617, 253] on span "2" at bounding box center [622, 251] width 22 height 22
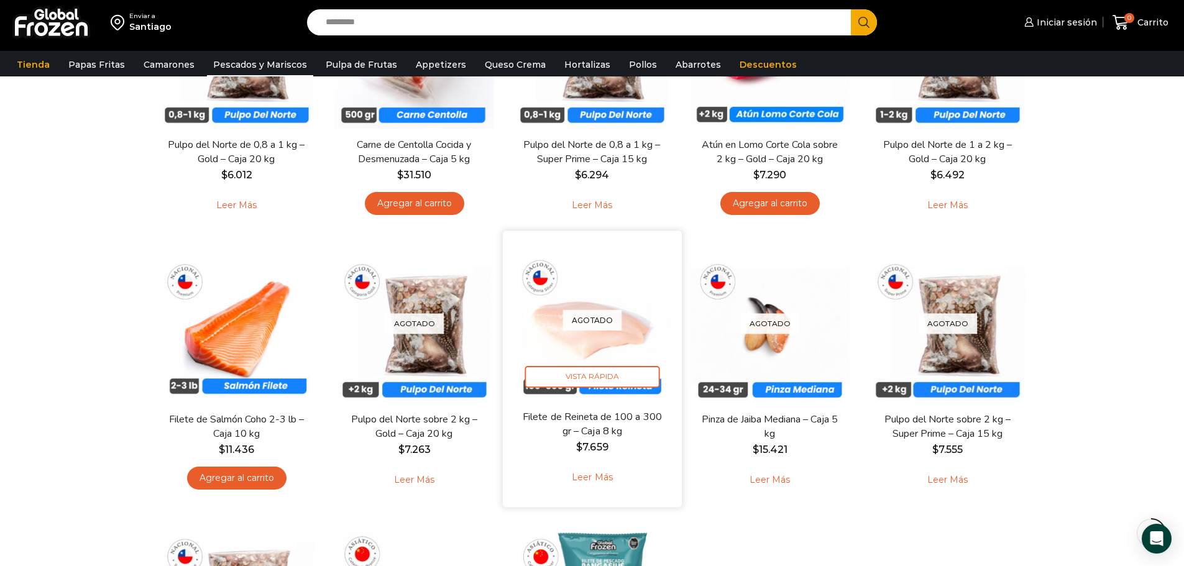
scroll to position [249, 0]
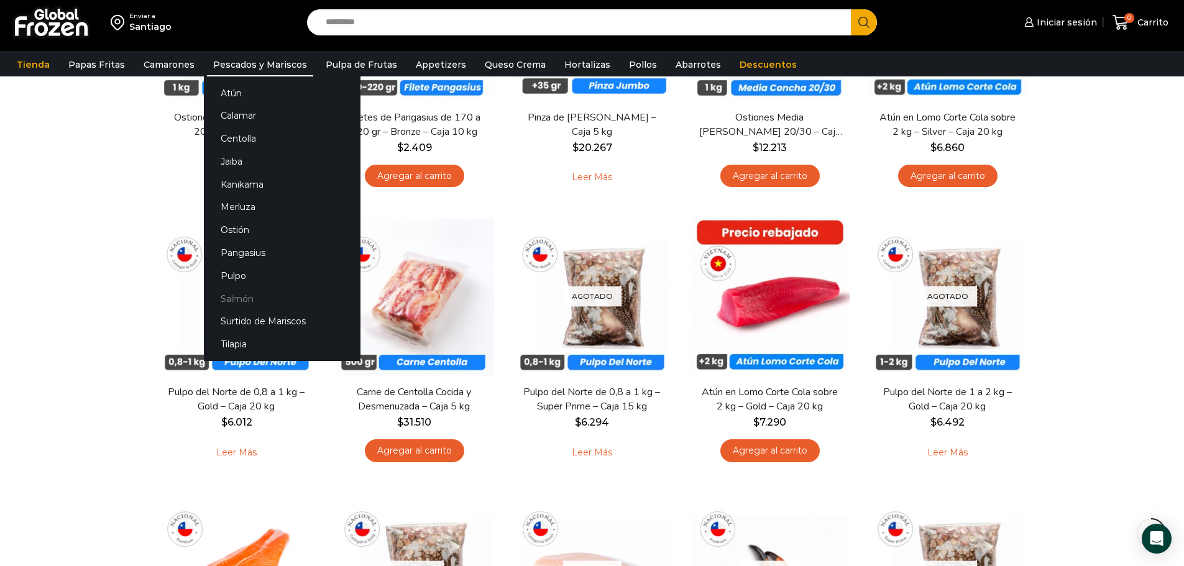
click at [266, 294] on link "Salmón" at bounding box center [282, 298] width 157 height 23
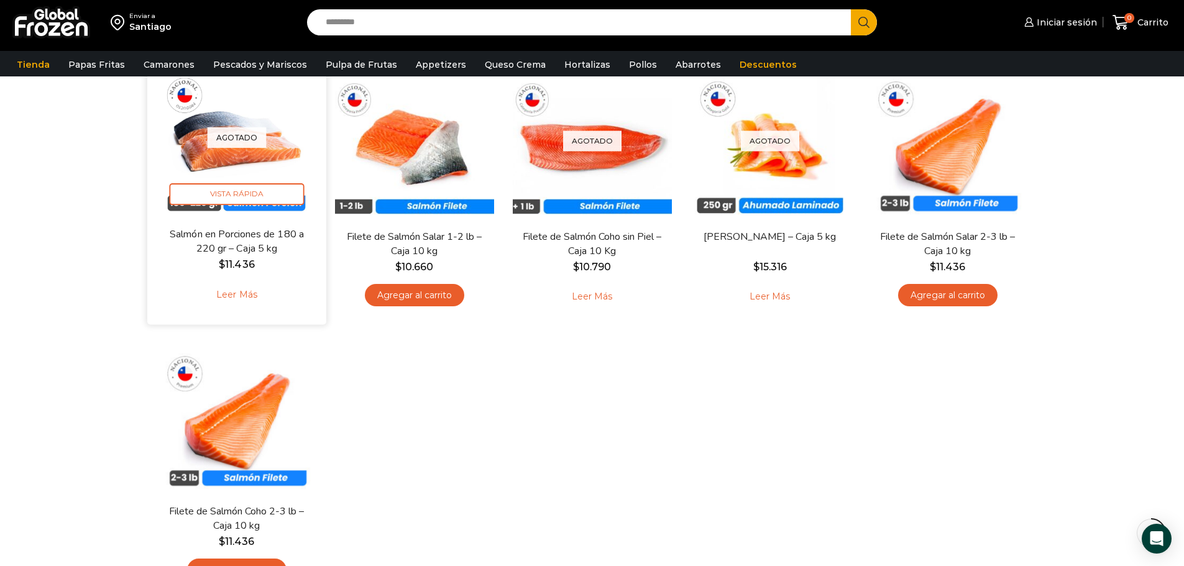
scroll to position [249, 0]
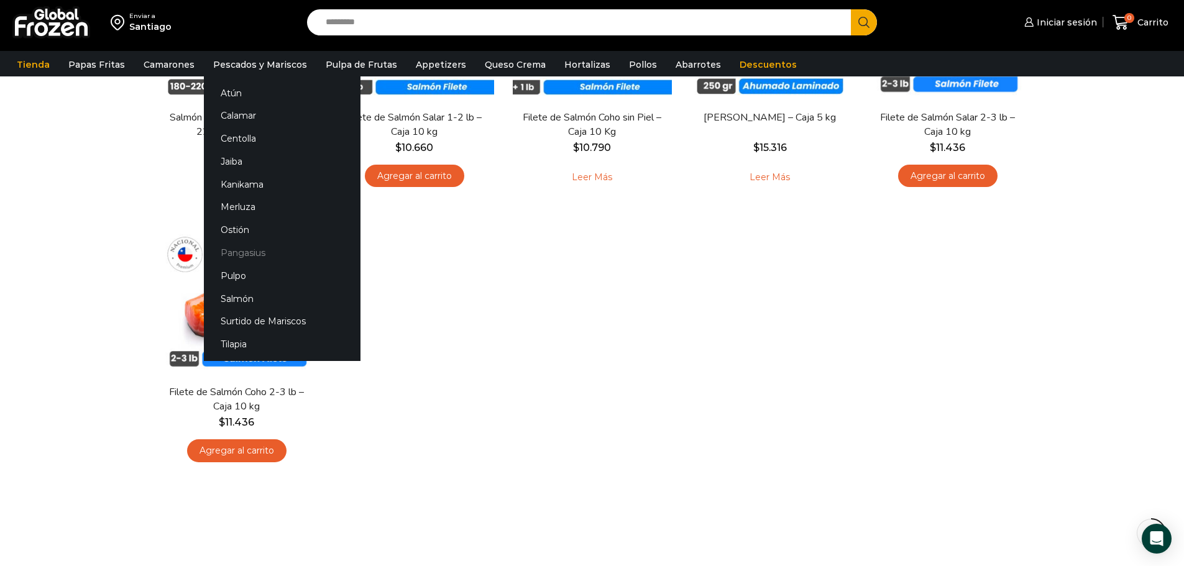
click at [241, 254] on link "Pangasius" at bounding box center [282, 253] width 157 height 23
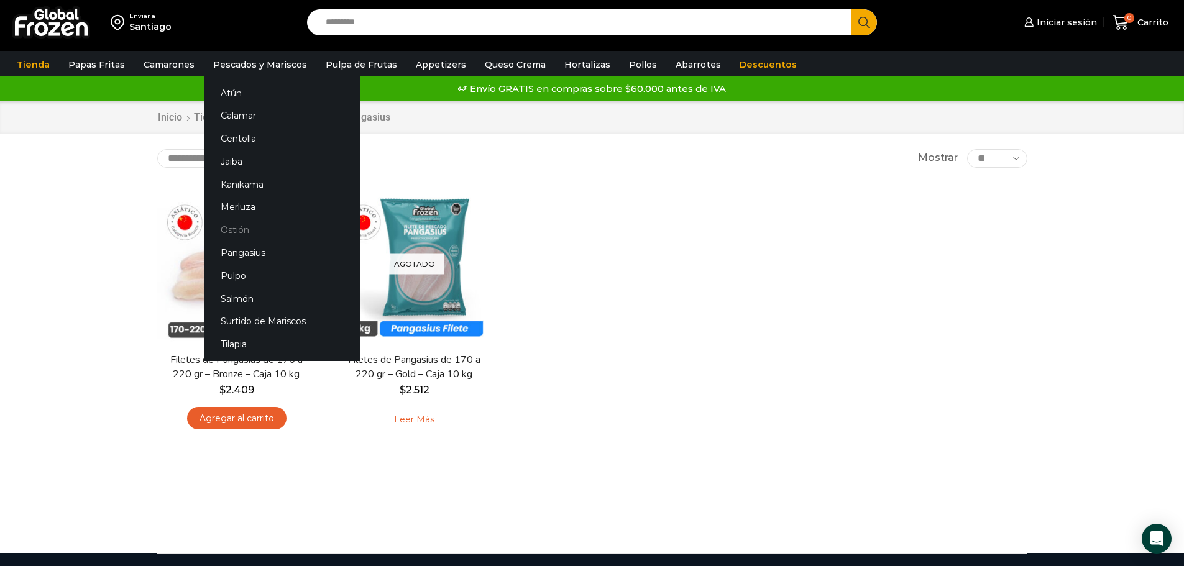
click at [267, 228] on link "Ostión" at bounding box center [282, 230] width 157 height 23
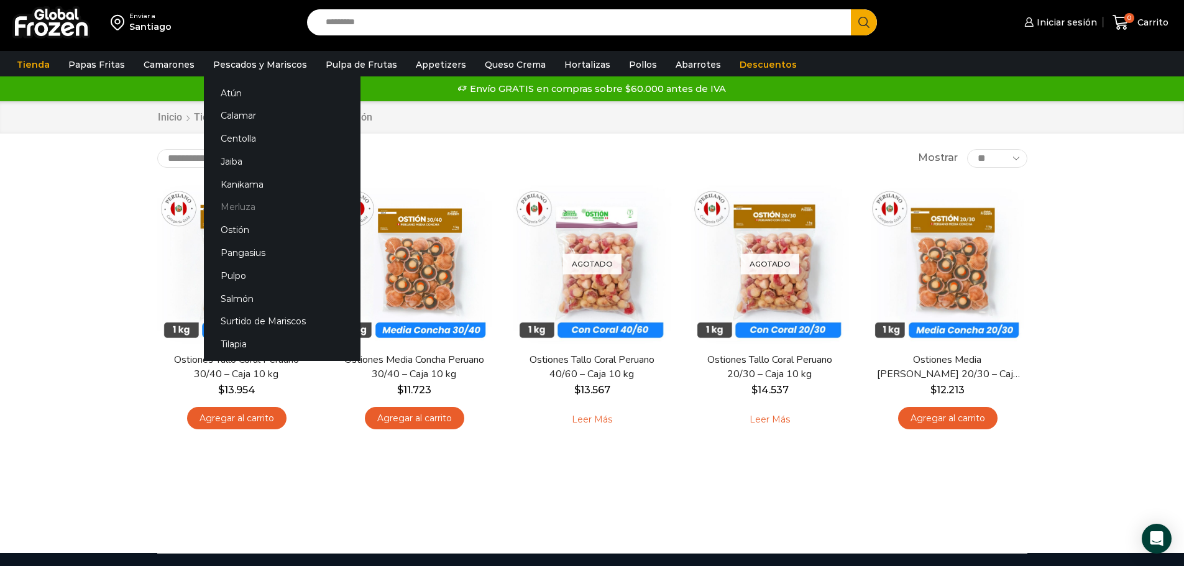
click at [252, 205] on link "Merluza" at bounding box center [282, 207] width 157 height 23
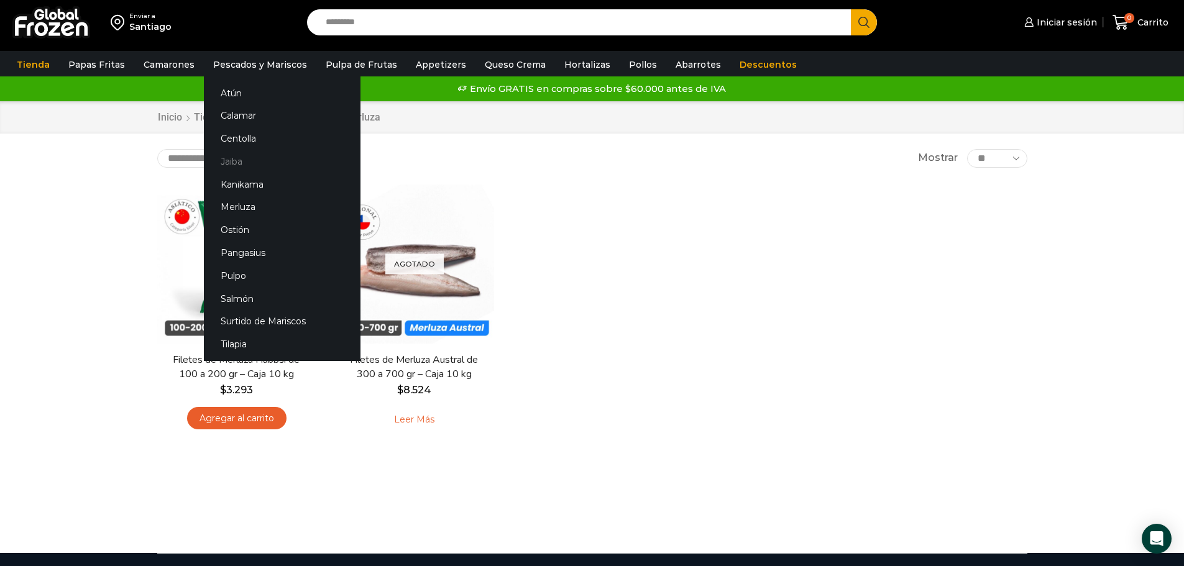
click at [252, 162] on link "Jaiba" at bounding box center [282, 161] width 157 height 23
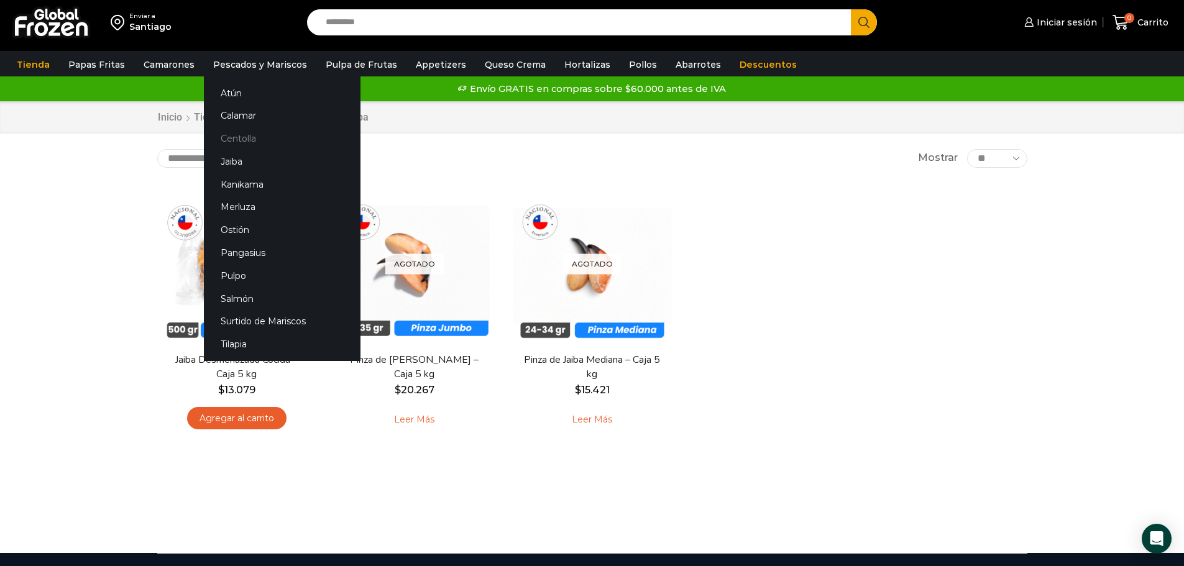
click at [265, 136] on link "Centolla" at bounding box center [282, 138] width 157 height 23
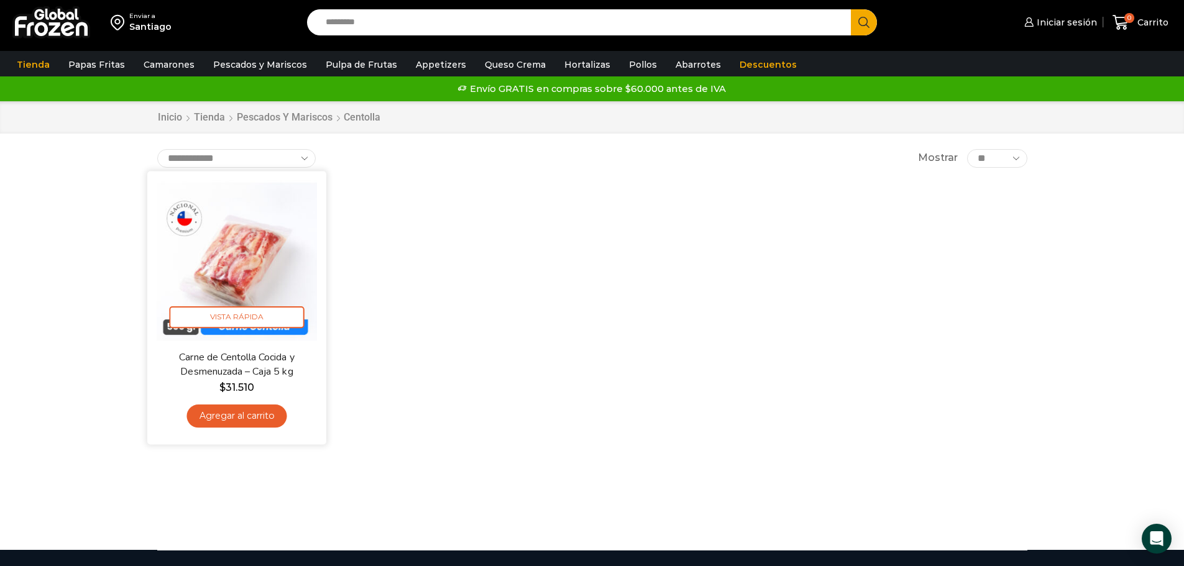
click at [269, 273] on img at bounding box center [237, 260] width 160 height 160
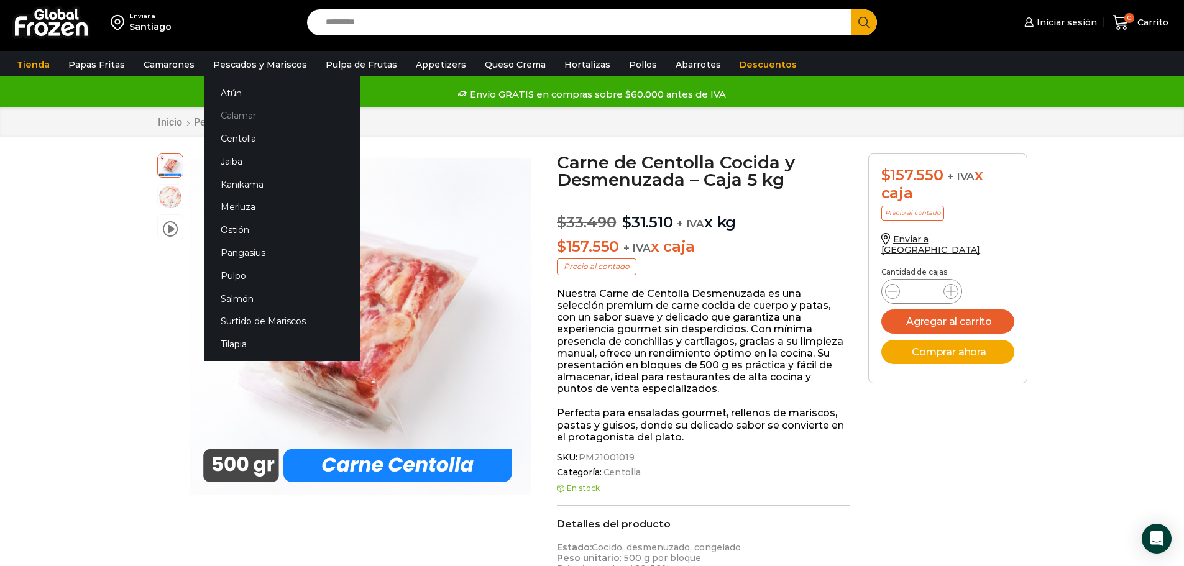
click at [244, 116] on link "Calamar" at bounding box center [282, 115] width 157 height 23
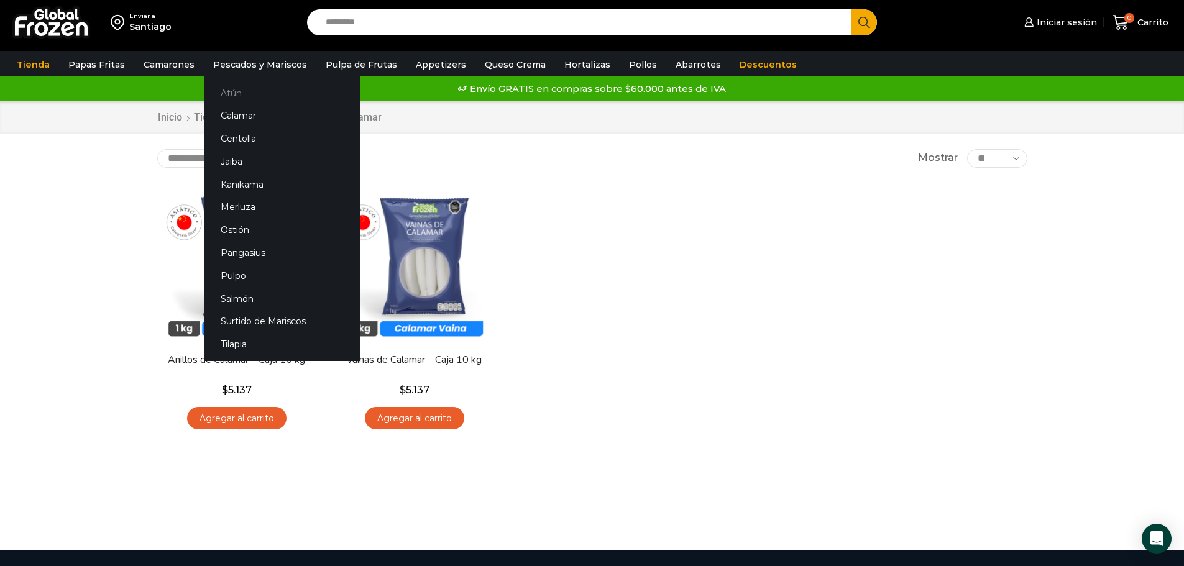
click at [246, 93] on link "Atún" at bounding box center [282, 92] width 157 height 23
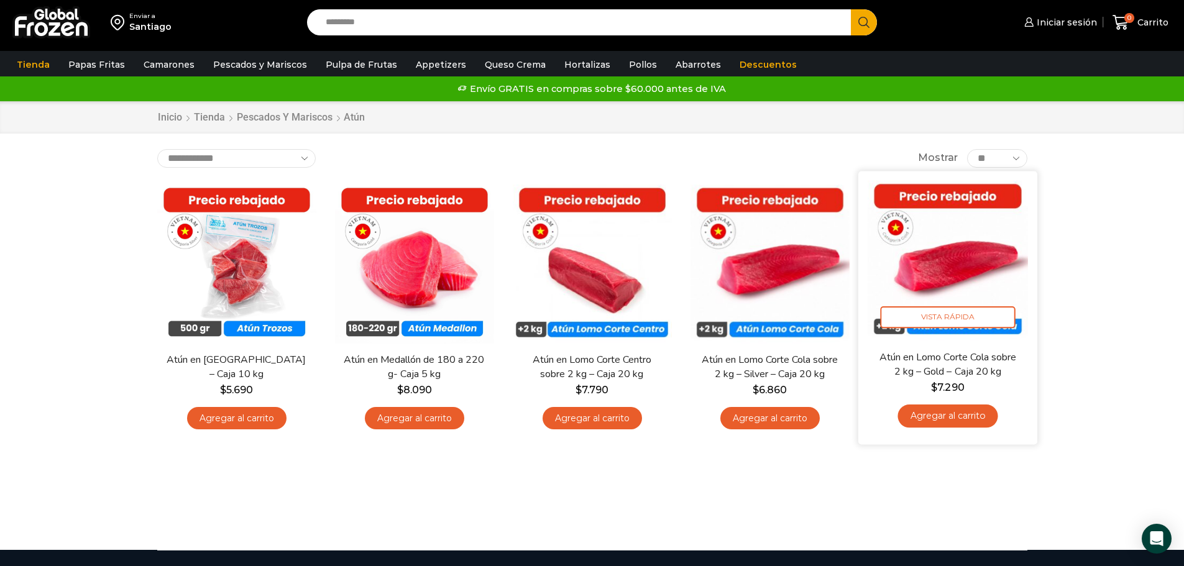
click at [963, 271] on img at bounding box center [948, 260] width 160 height 160
click at [952, 328] on img at bounding box center [948, 260] width 160 height 160
click at [955, 324] on span "Vista Rápida" at bounding box center [947, 317] width 135 height 22
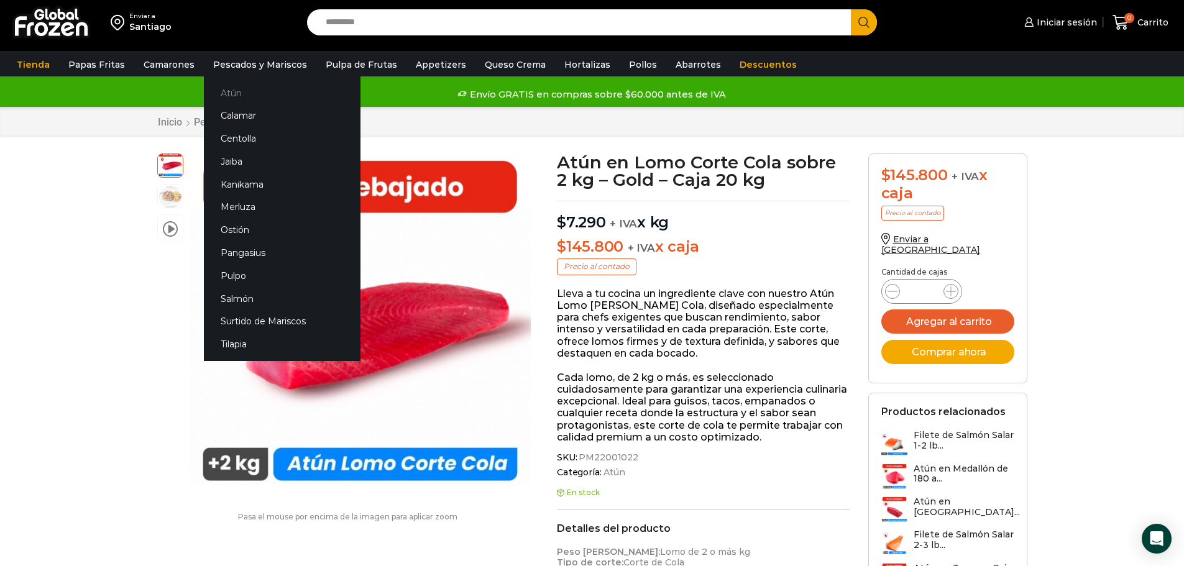
click at [223, 93] on link "Atún" at bounding box center [282, 92] width 157 height 23
click at [225, 100] on link "Atún" at bounding box center [282, 92] width 157 height 23
click at [230, 94] on link "Atún" at bounding box center [282, 92] width 157 height 23
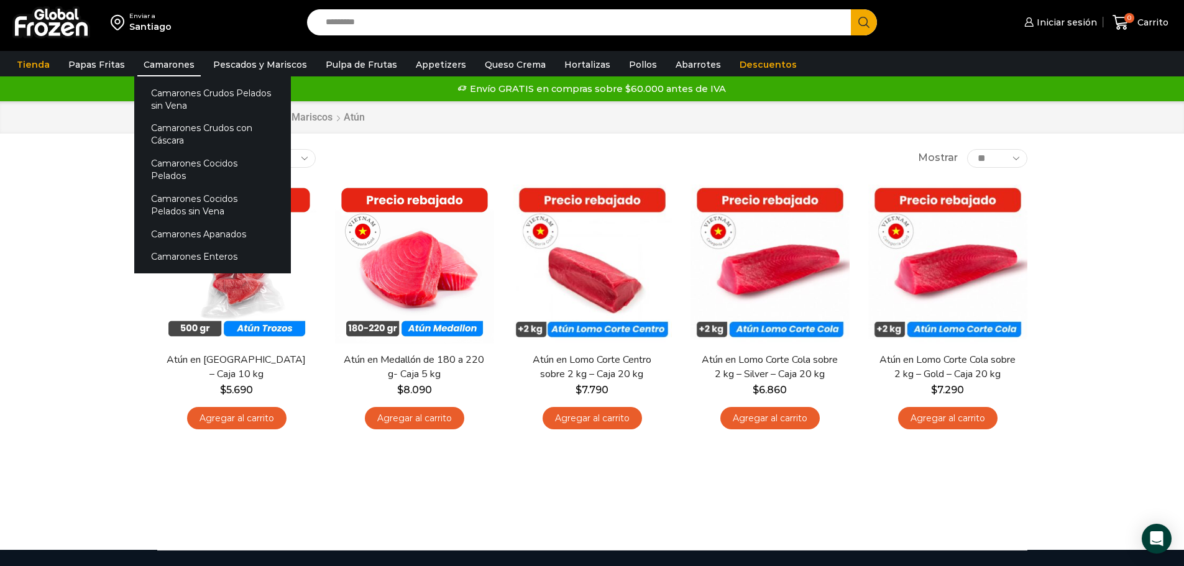
click at [179, 65] on link "Camarones" at bounding box center [168, 65] width 63 height 24
click at [202, 249] on link "Camarones Enteros" at bounding box center [212, 257] width 157 height 23
click at [205, 246] on link "Camarones Enteros" at bounding box center [212, 257] width 157 height 23
click at [203, 226] on link "Camarones Apanados" at bounding box center [212, 234] width 157 height 23
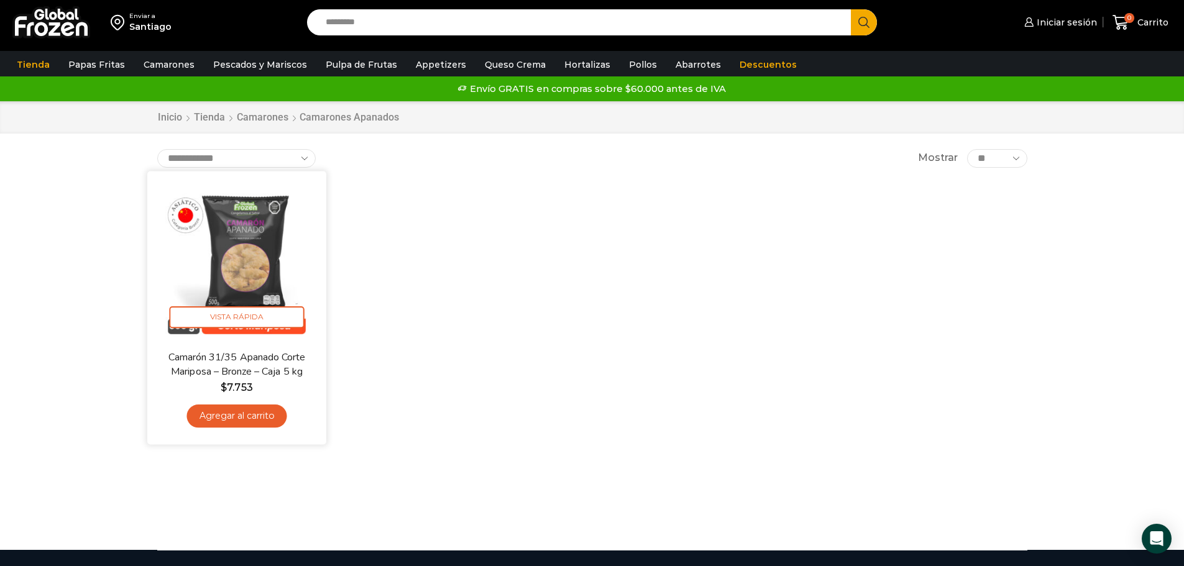
click at [235, 333] on img at bounding box center [237, 260] width 160 height 160
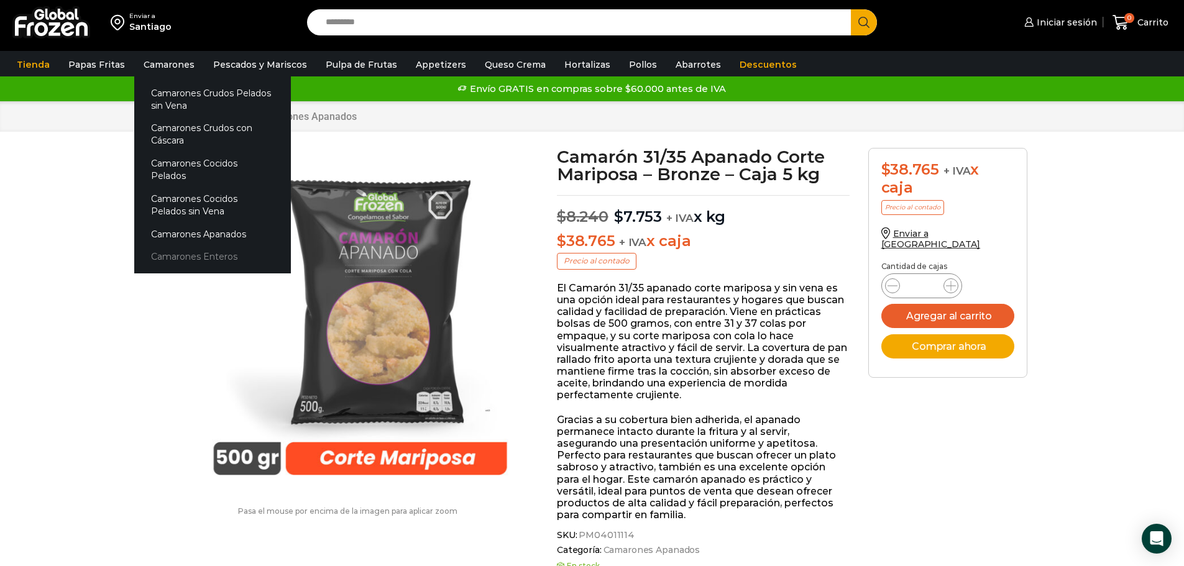
click at [216, 246] on link "Camarones Enteros" at bounding box center [212, 257] width 157 height 23
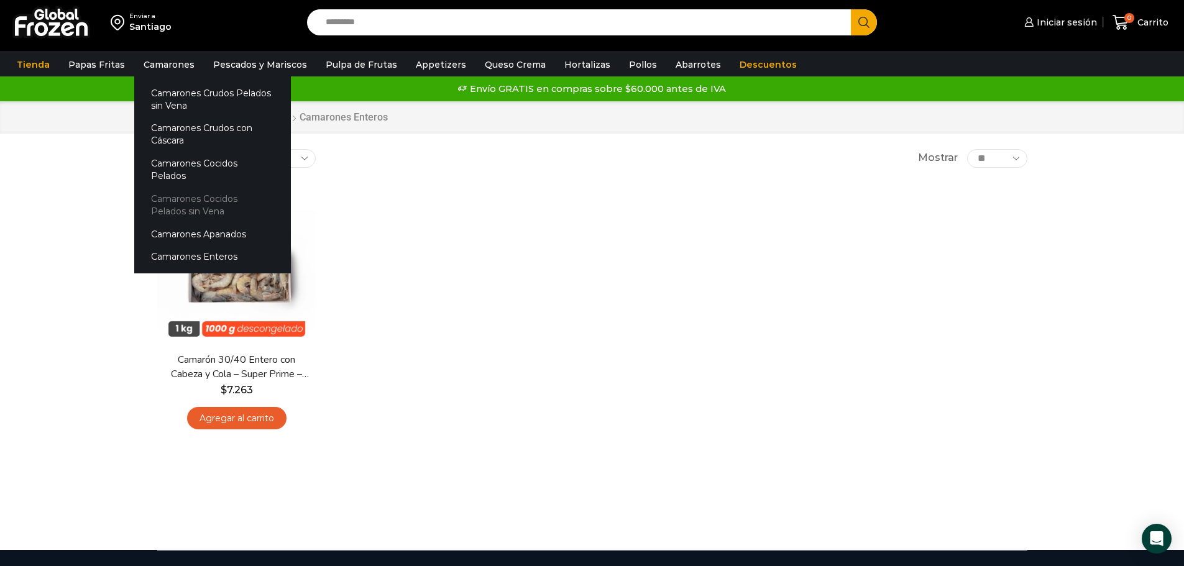
click at [172, 191] on link "Camarones Cocidos Pelados sin Vena" at bounding box center [212, 204] width 157 height 35
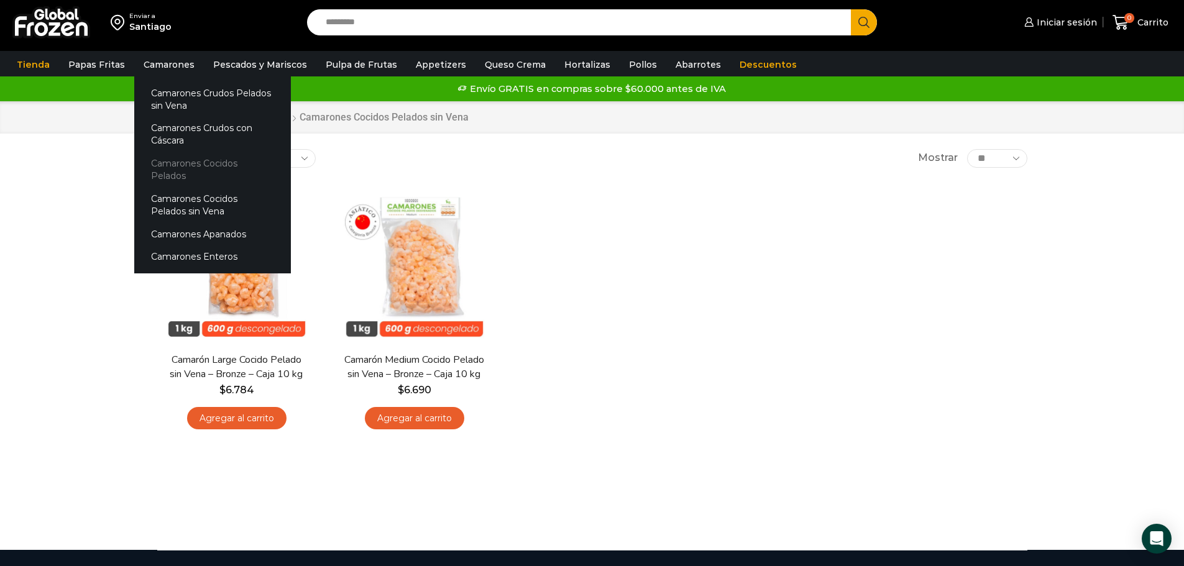
click at [177, 167] on link "Camarones Cocidos Pelados" at bounding box center [212, 169] width 157 height 35
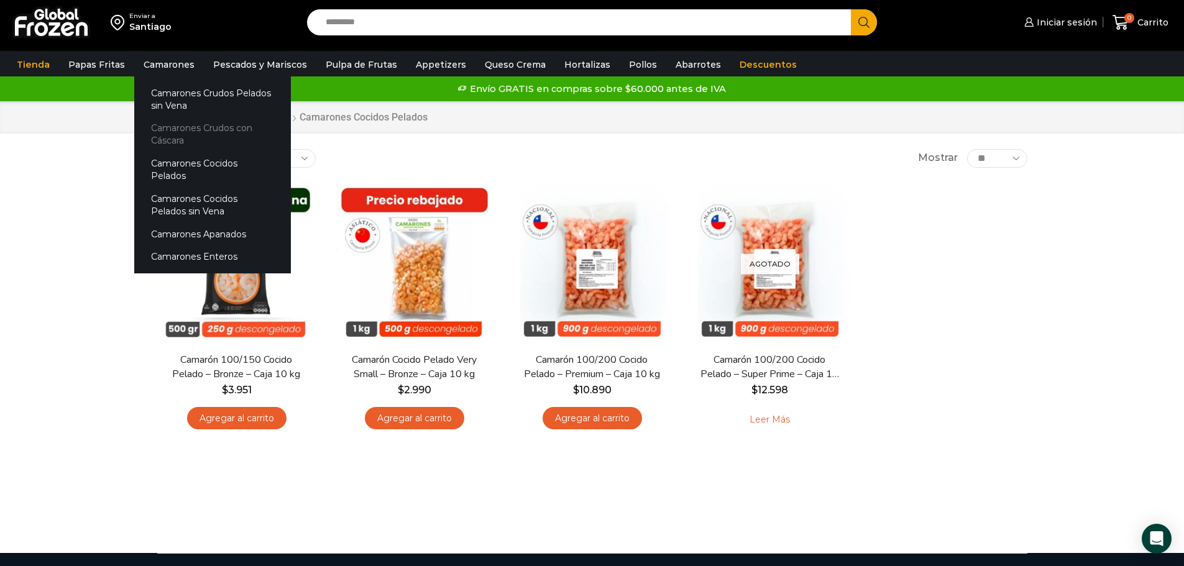
click at [167, 132] on link "Camarones Crudos con Cáscara" at bounding box center [212, 134] width 157 height 35
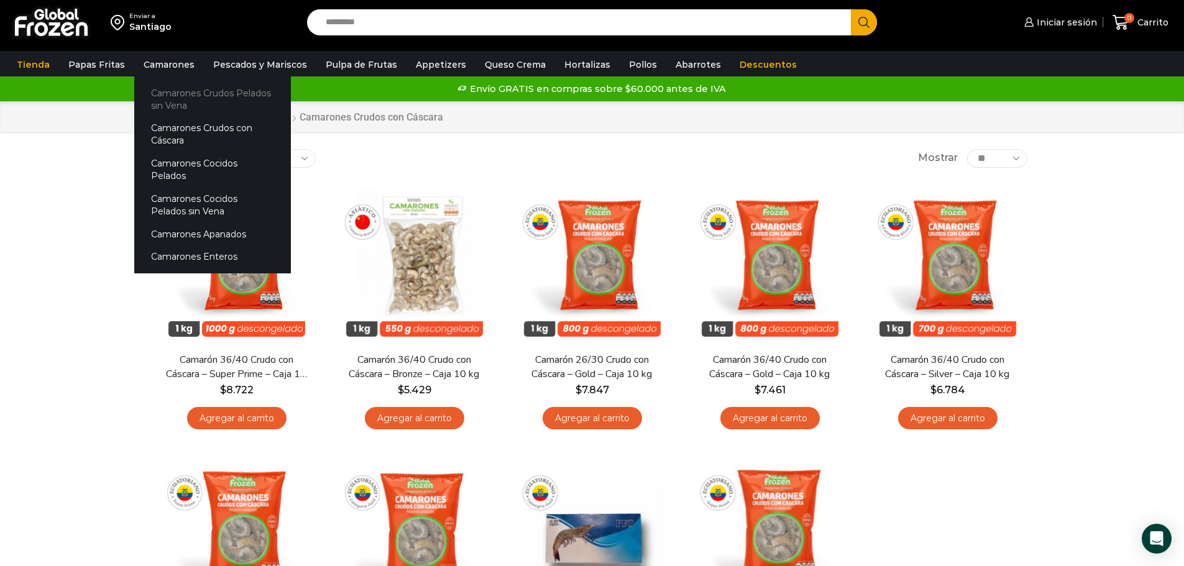
click at [175, 95] on link "Camarones Crudos Pelados sin Vena" at bounding box center [212, 98] width 157 height 35
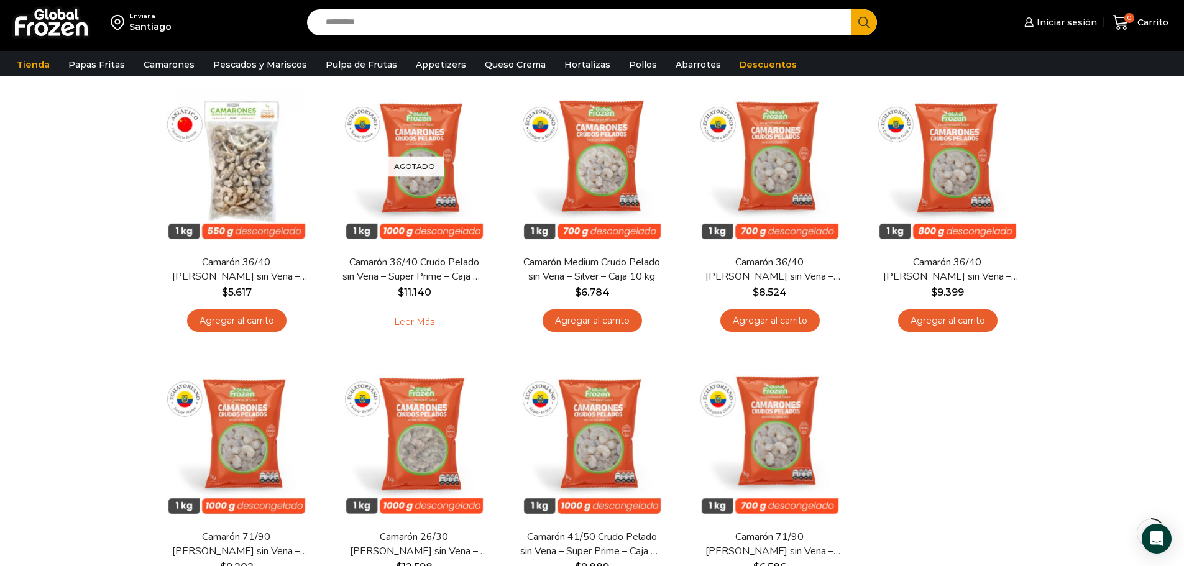
scroll to position [62, 0]
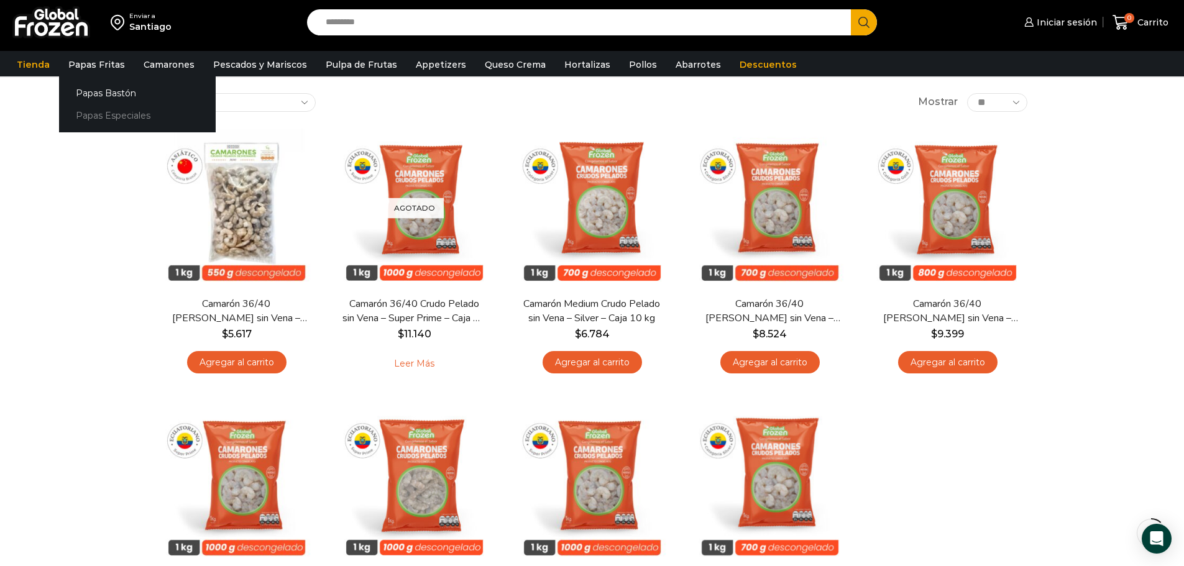
click at [106, 114] on link "Papas Especiales" at bounding box center [137, 115] width 157 height 23
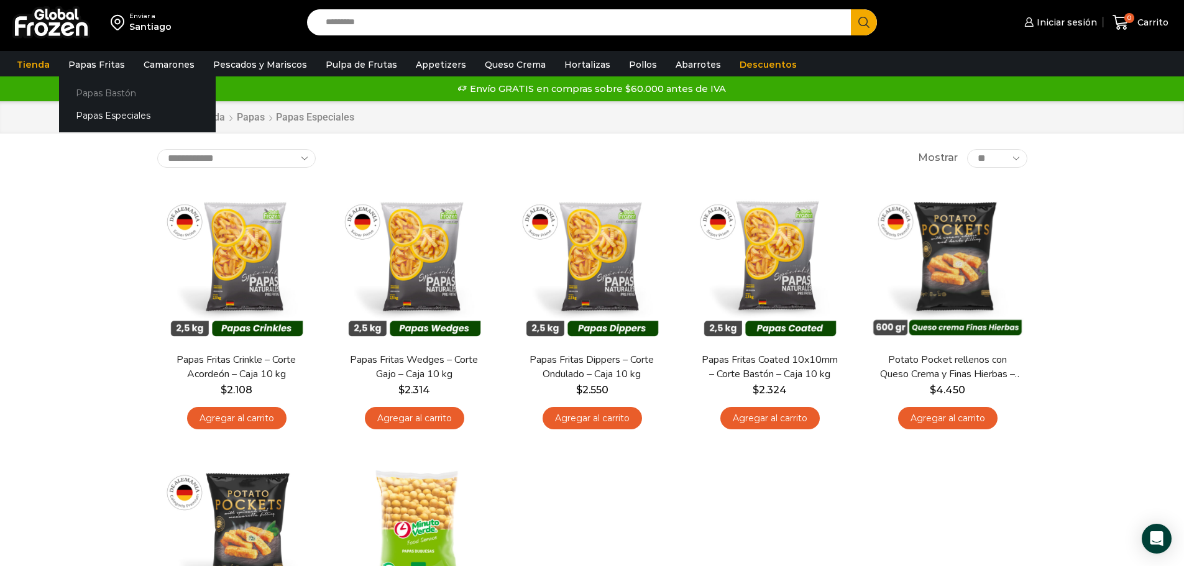
click at [102, 91] on link "Papas Bastón" at bounding box center [137, 92] width 157 height 23
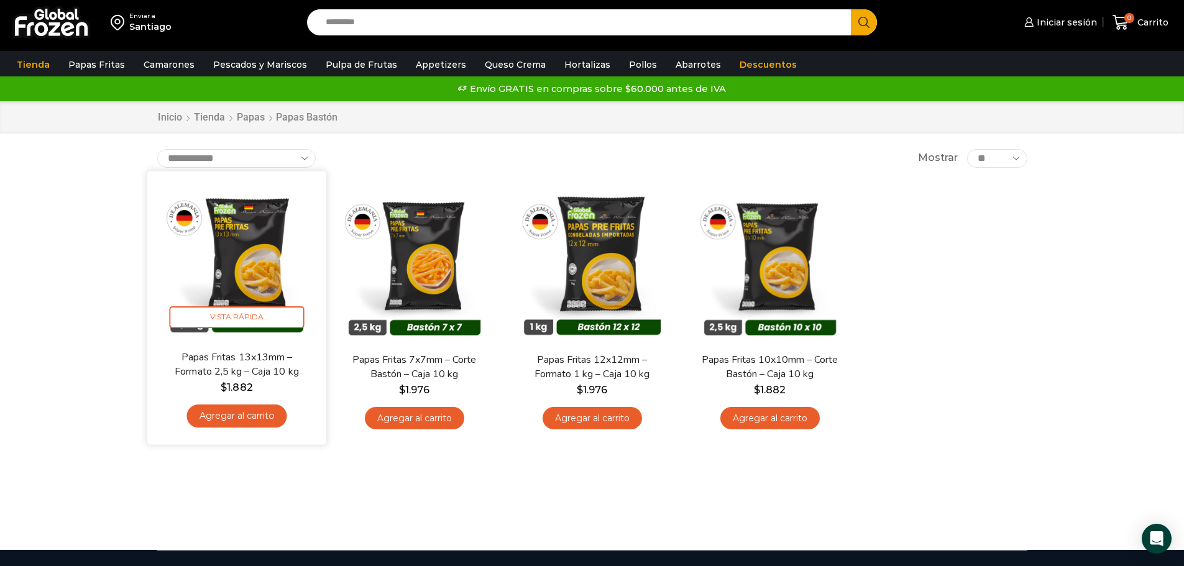
click at [254, 284] on img at bounding box center [237, 260] width 160 height 160
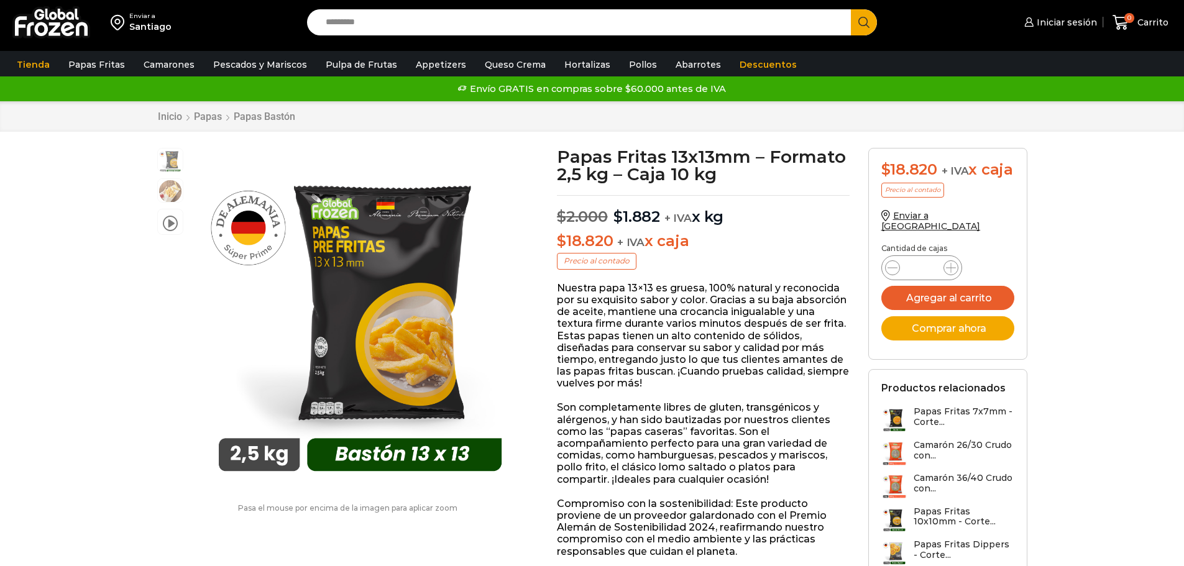
scroll to position [1, 0]
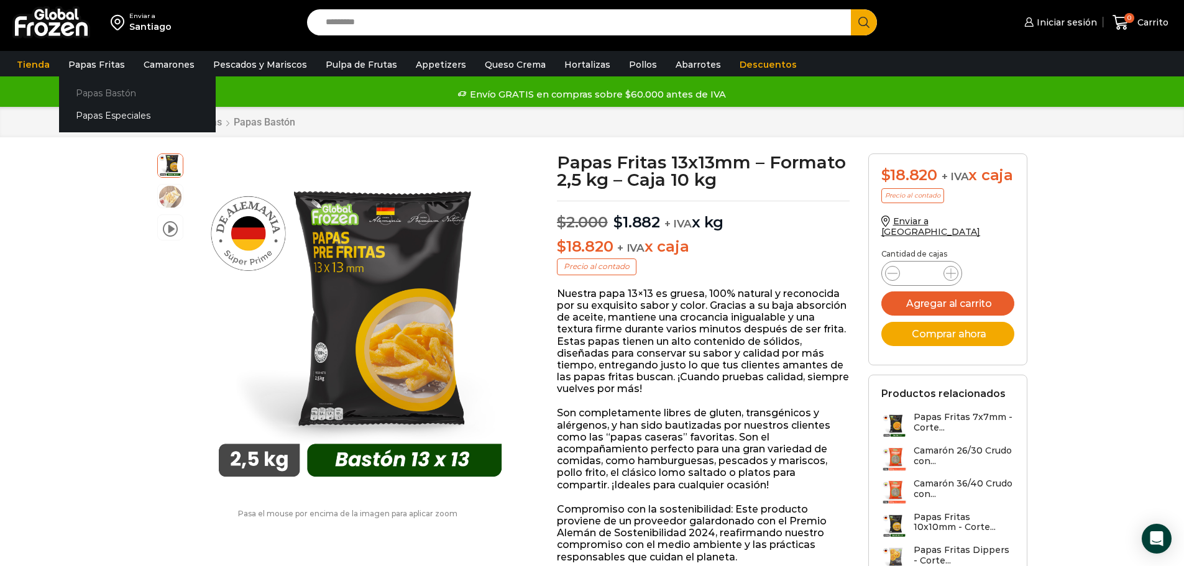
click at [81, 94] on link "Papas Bastón" at bounding box center [137, 92] width 157 height 23
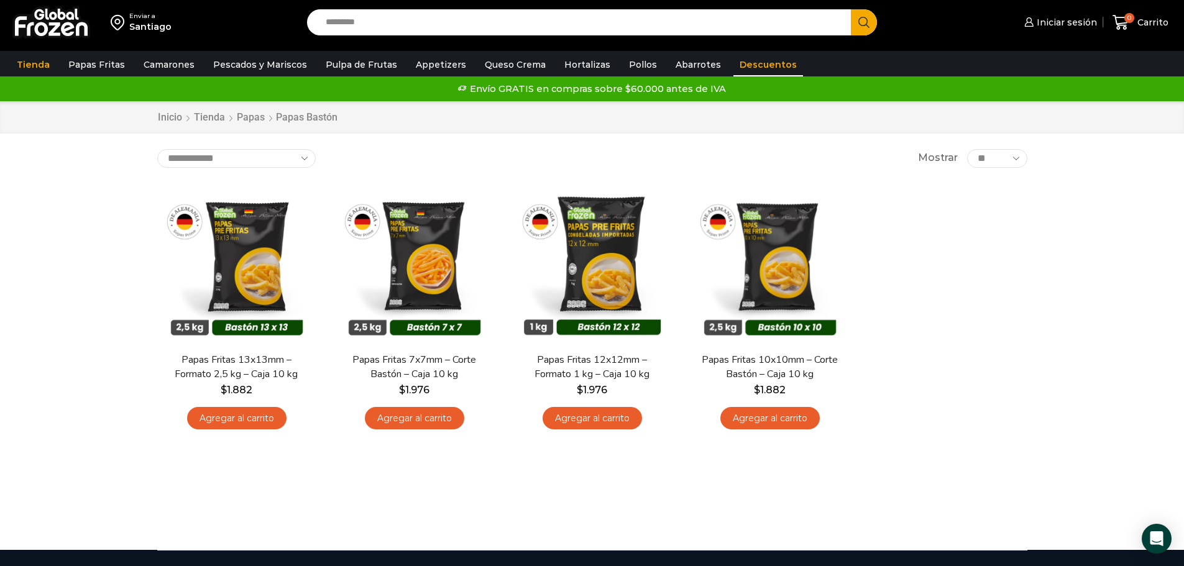
click at [753, 63] on link "Descuentos" at bounding box center [768, 65] width 70 height 24
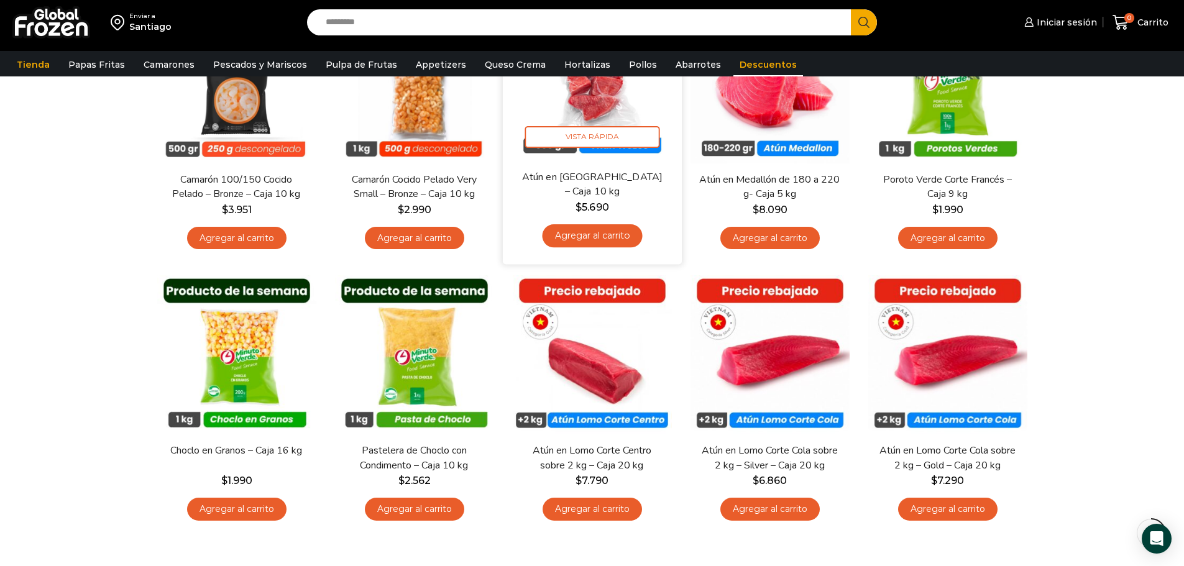
scroll to position [124, 0]
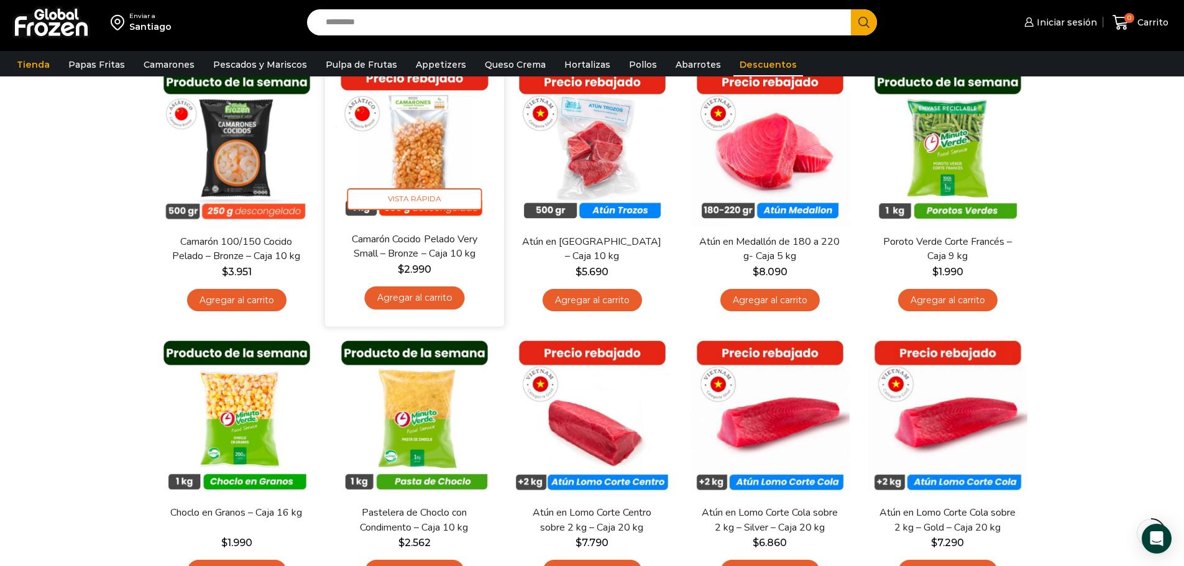
click at [407, 149] on img at bounding box center [414, 142] width 160 height 160
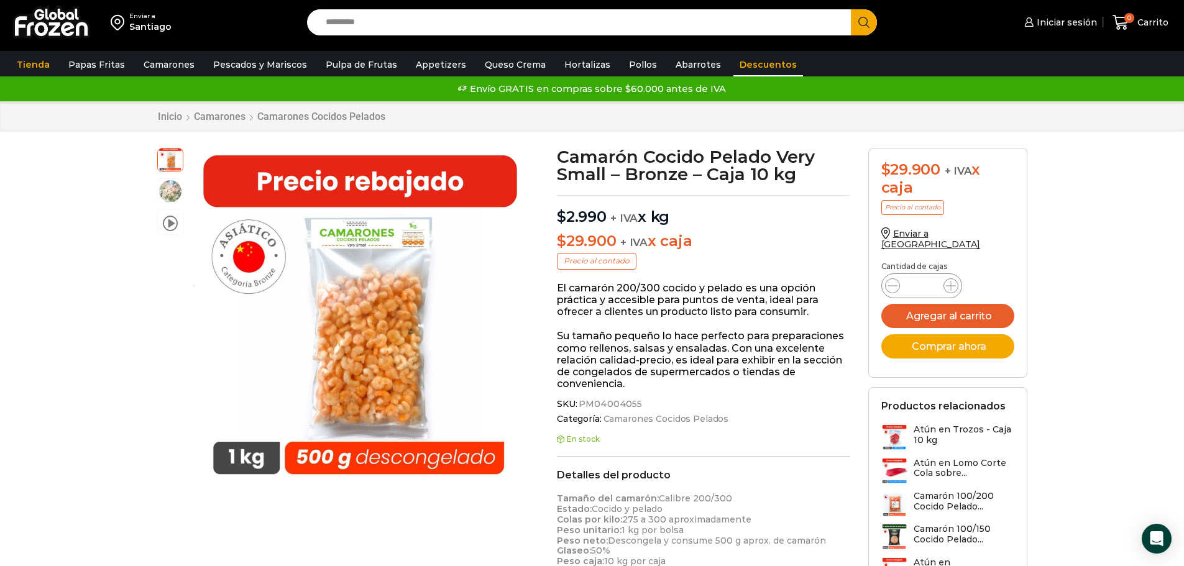
click at [733, 66] on link "Descuentos" at bounding box center [768, 65] width 70 height 24
